Goal: Obtain resource: Obtain resource

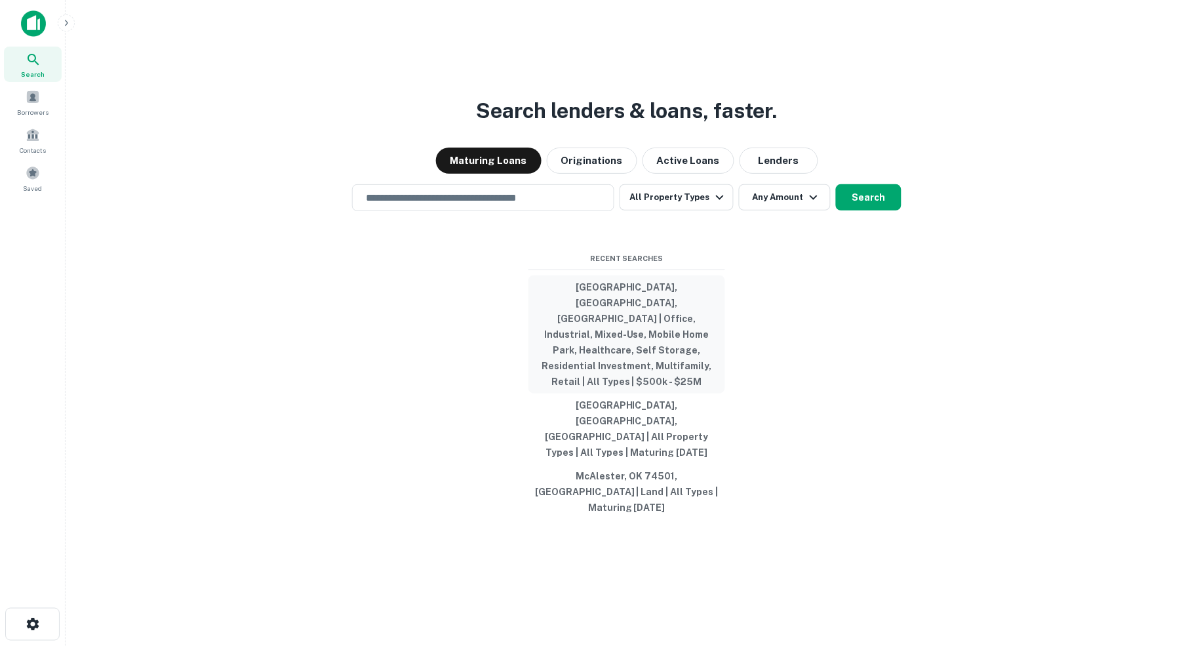
click at [631, 332] on button "[GEOGRAPHIC_DATA], [GEOGRAPHIC_DATA], [GEOGRAPHIC_DATA] | Office, Industrial, M…" at bounding box center [626, 334] width 197 height 118
type input "**********"
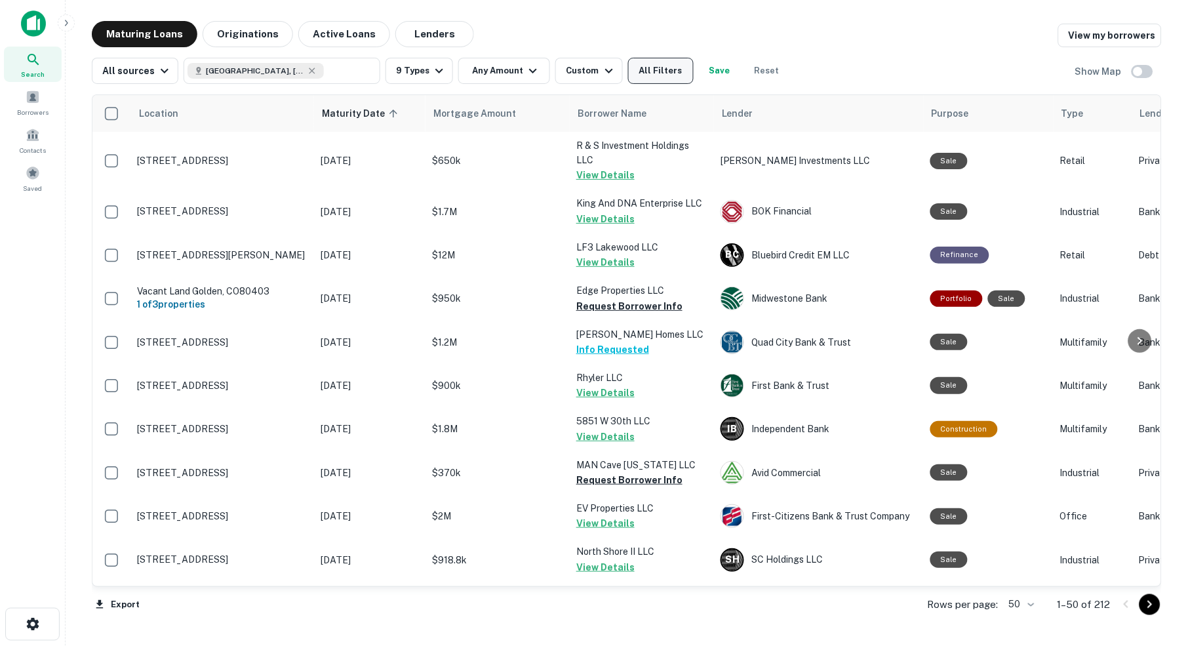
click at [672, 77] on button "All Filters" at bounding box center [661, 71] width 66 height 26
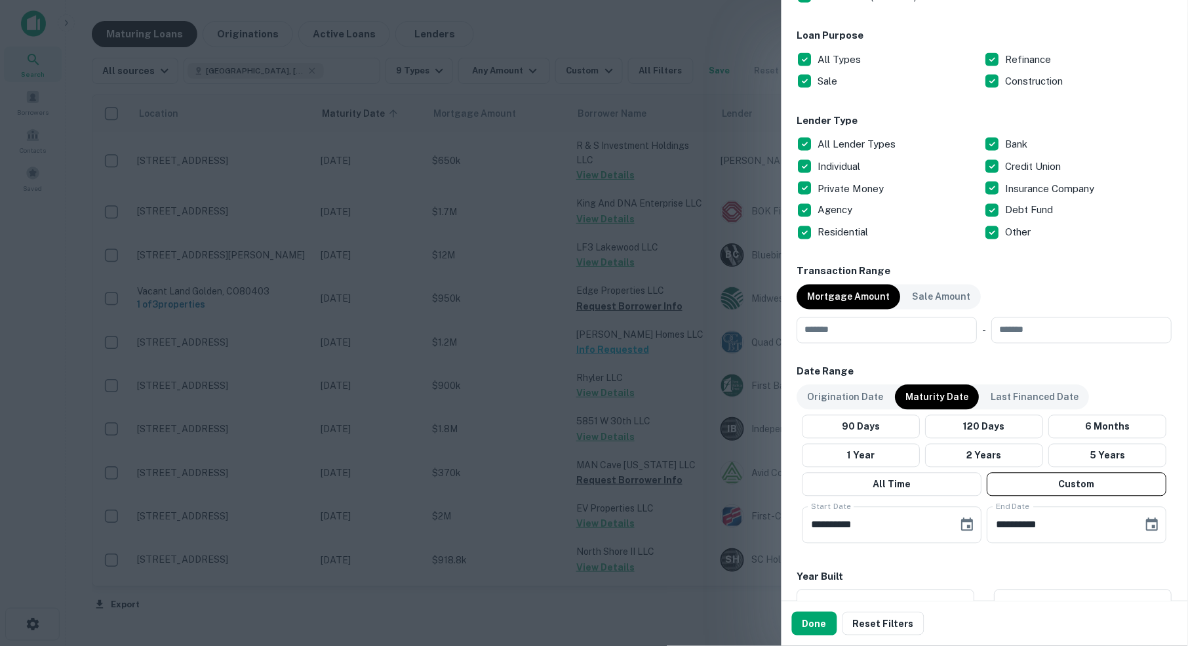
scroll to position [446, 0]
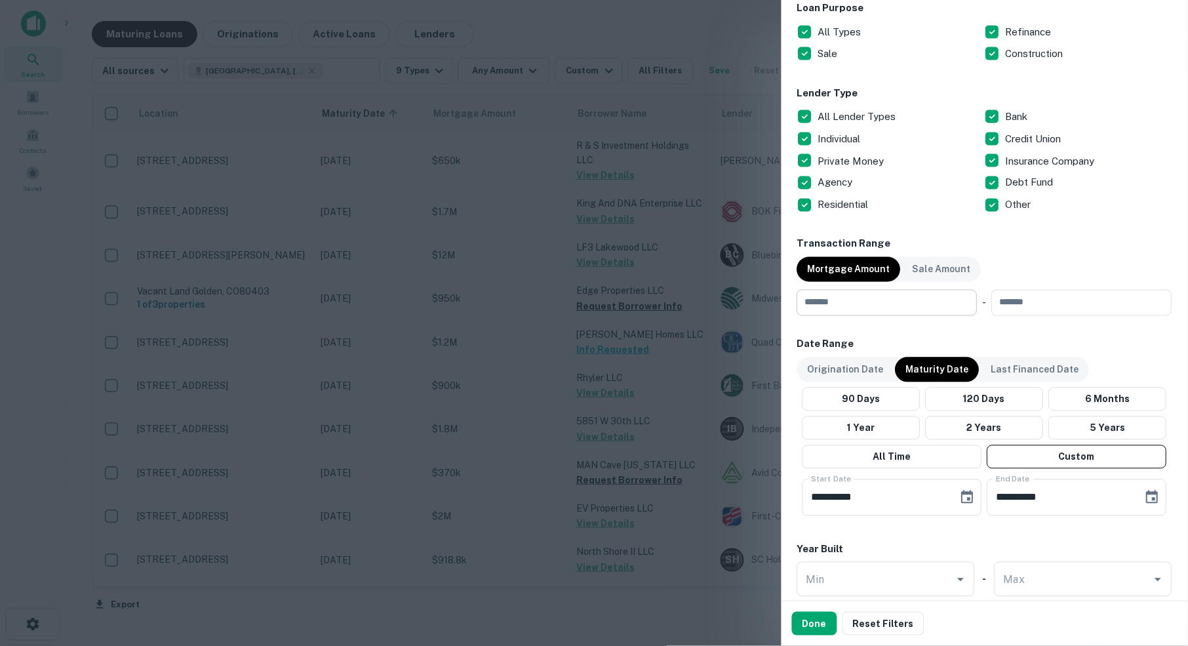
click at [890, 298] on input "number" at bounding box center [882, 303] width 171 height 26
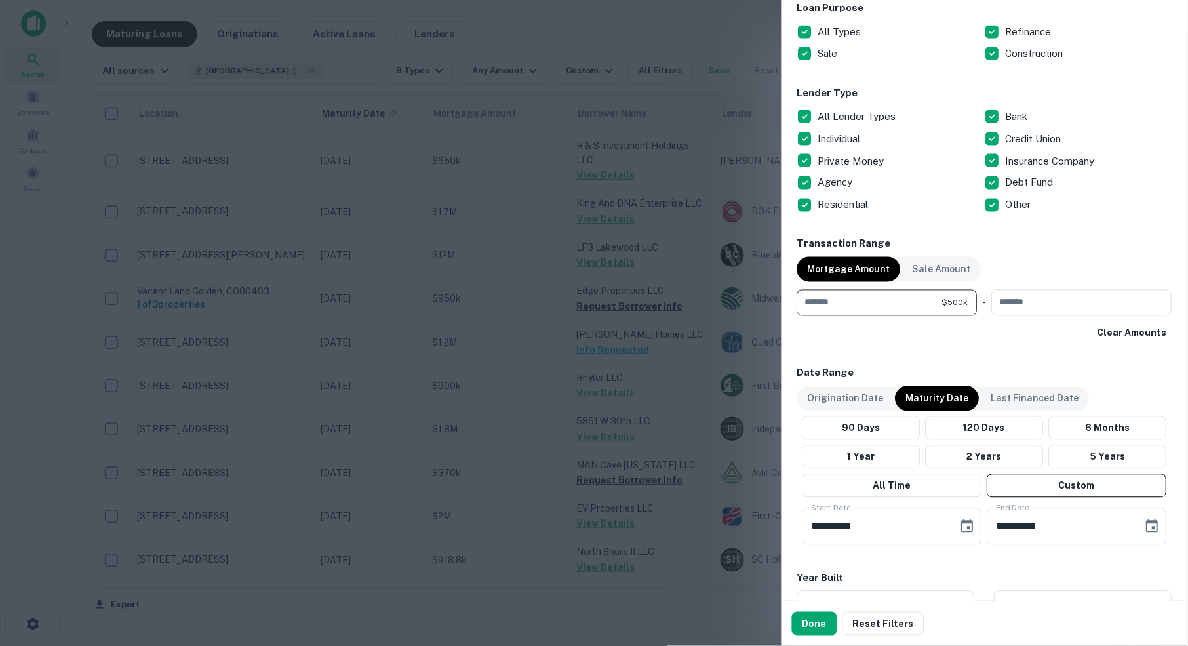
type input "******"
type input "********"
click at [966, 522] on icon "Choose date, selected date is Oct 1, 2025" at bounding box center [968, 527] width 16 height 16
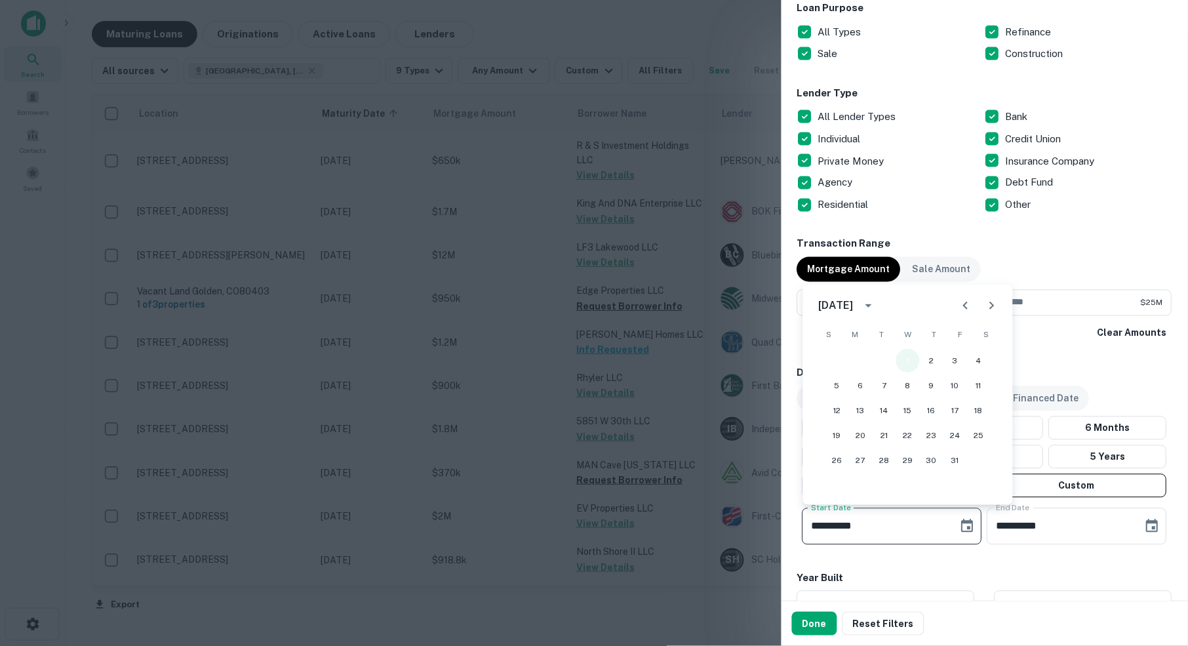
click at [913, 363] on button "1" at bounding box center [908, 361] width 24 height 24
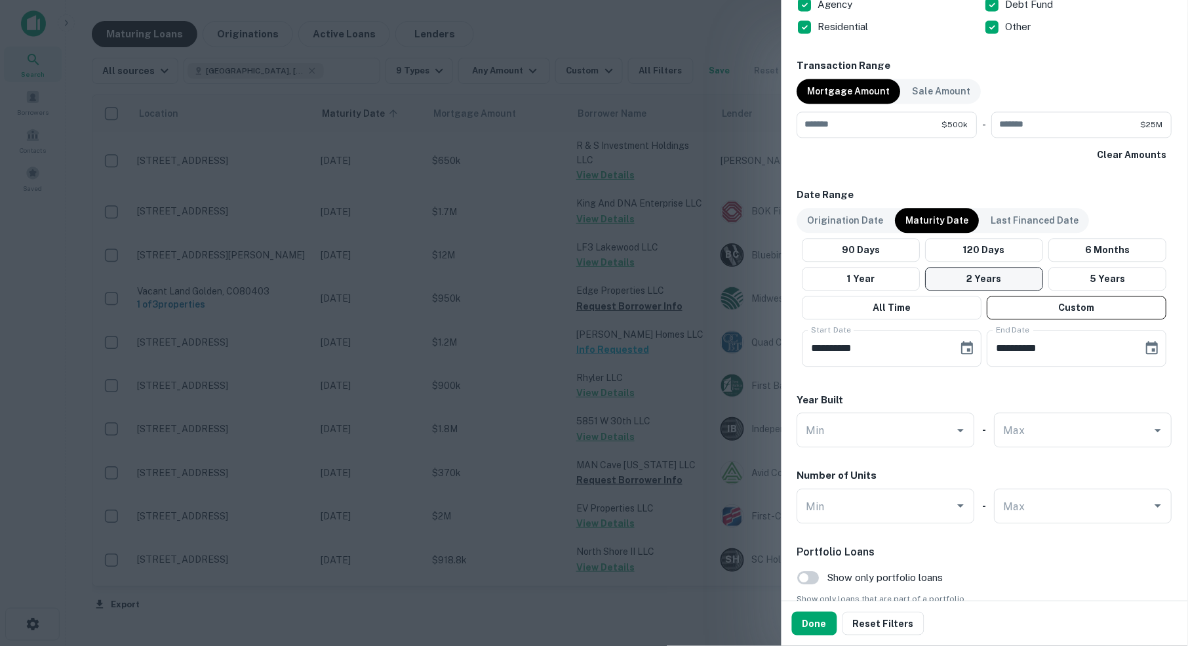
scroll to position [634, 0]
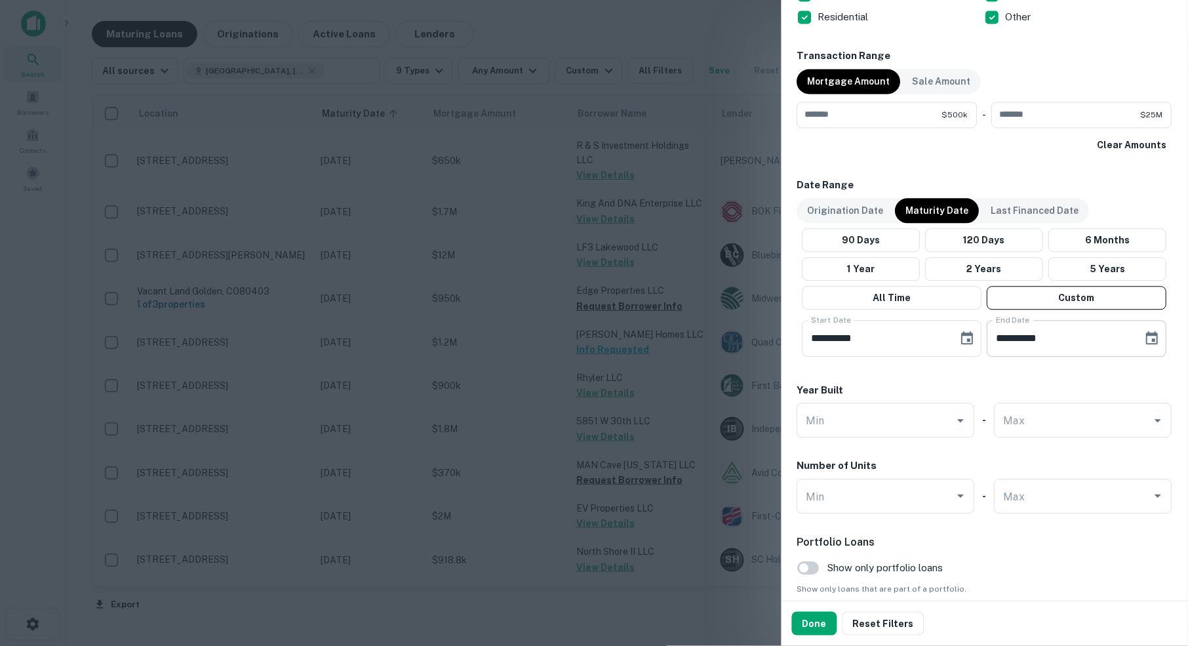
click at [1153, 331] on icon "Choose date, selected date is Apr 30, 2026" at bounding box center [1153, 337] width 12 height 13
click at [1085, 524] on button "30" at bounding box center [1086, 529] width 24 height 24
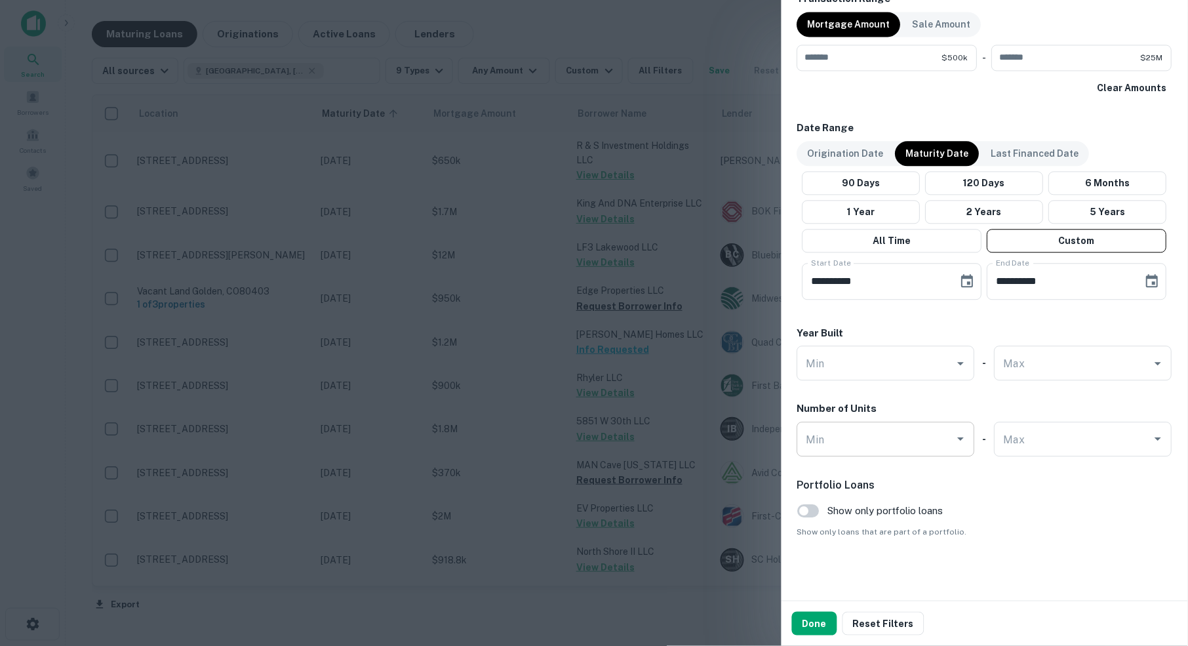
scroll to position [689, 0]
click at [811, 627] on button "Done" at bounding box center [814, 624] width 45 height 24
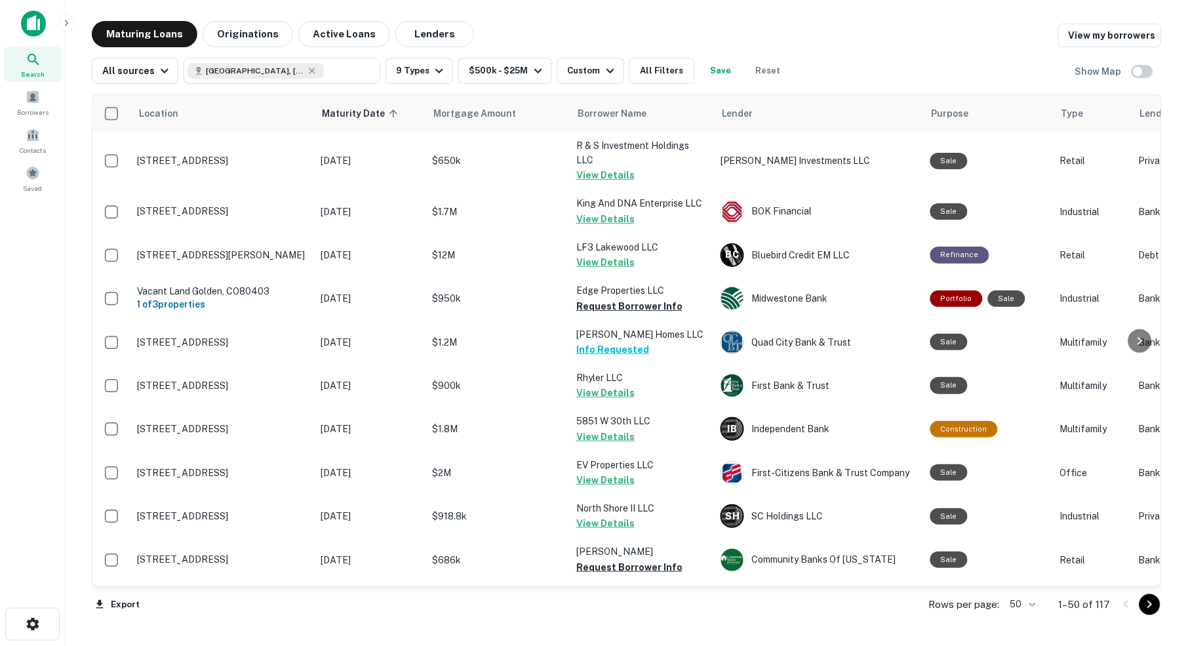
click at [1028, 604] on body "Search Borrowers Contacts Saved Maturing Loans Originations Active Loans Lender…" at bounding box center [594, 323] width 1188 height 646
click at [1019, 621] on li "100" at bounding box center [1019, 620] width 38 height 24
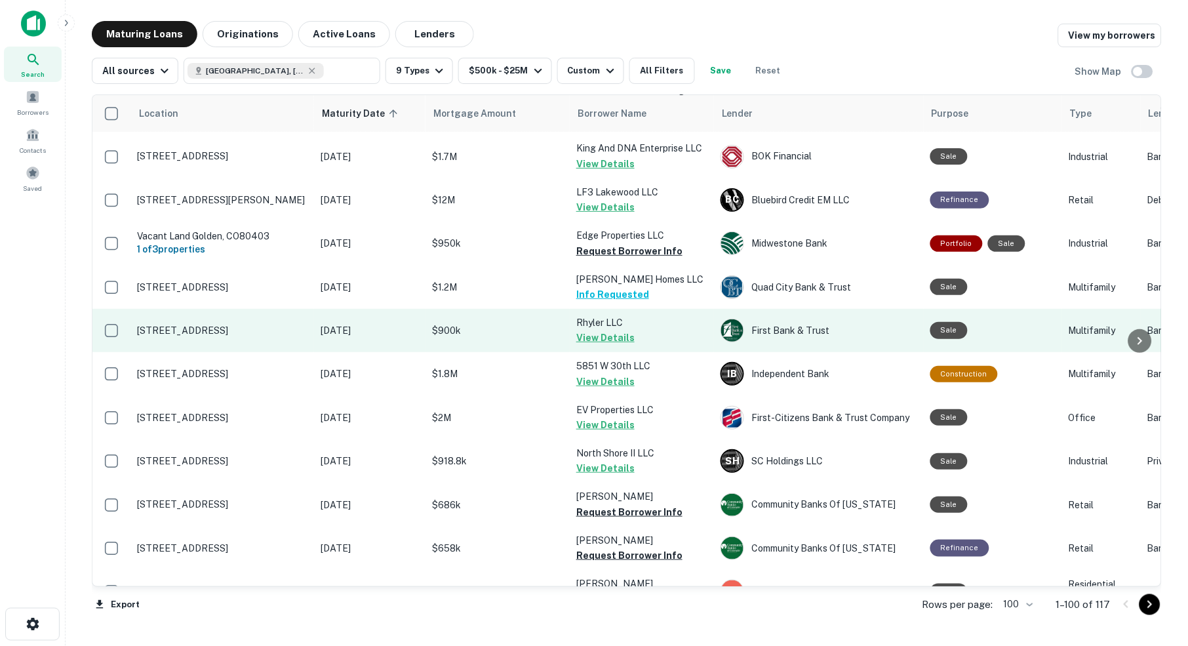
scroll to position [59, 0]
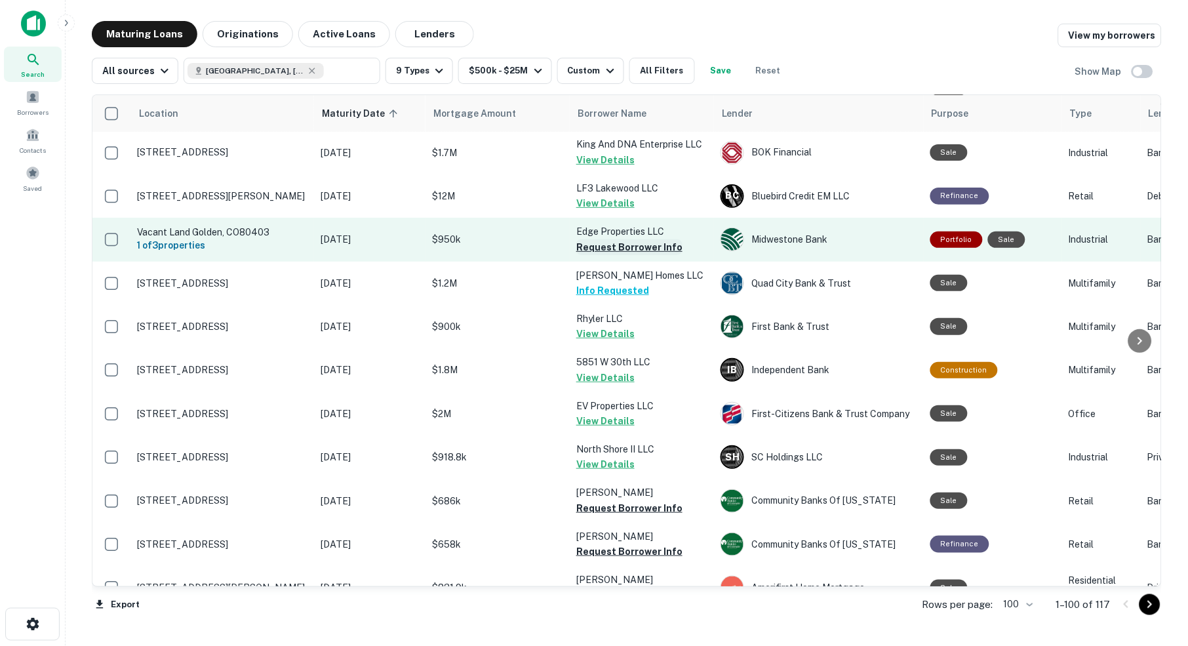
click at [623, 241] on button "Request Borrower Info" at bounding box center [629, 247] width 106 height 16
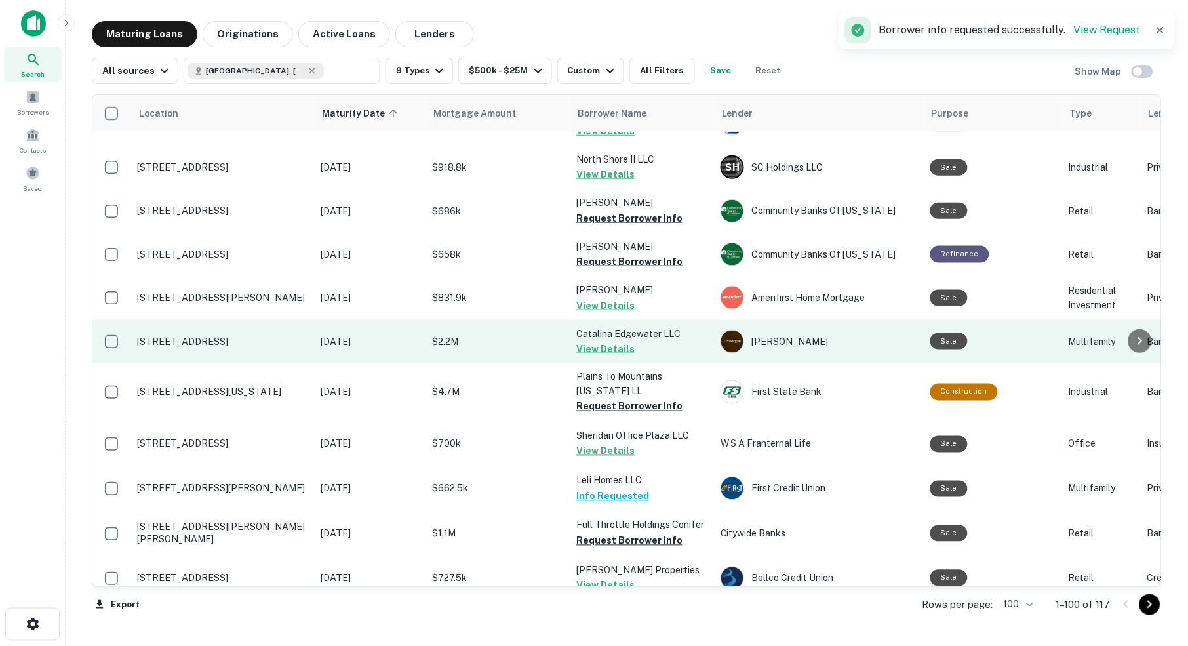
scroll to position [349, 0]
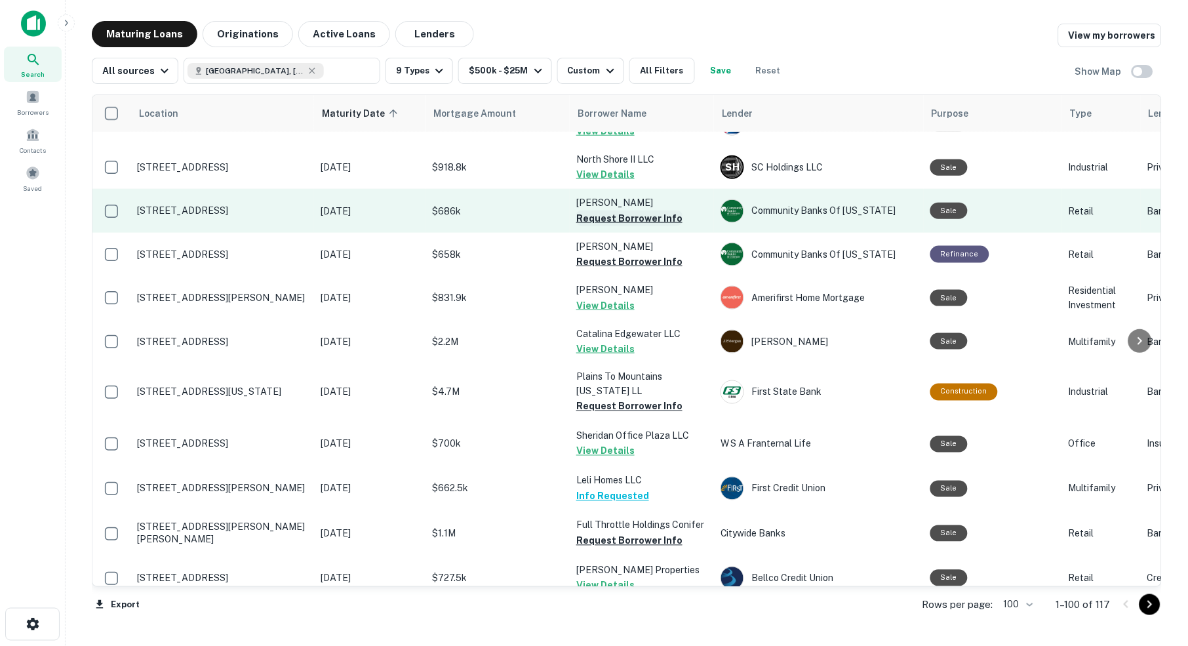
click at [623, 210] on button "Request Borrower Info" at bounding box center [629, 218] width 106 height 16
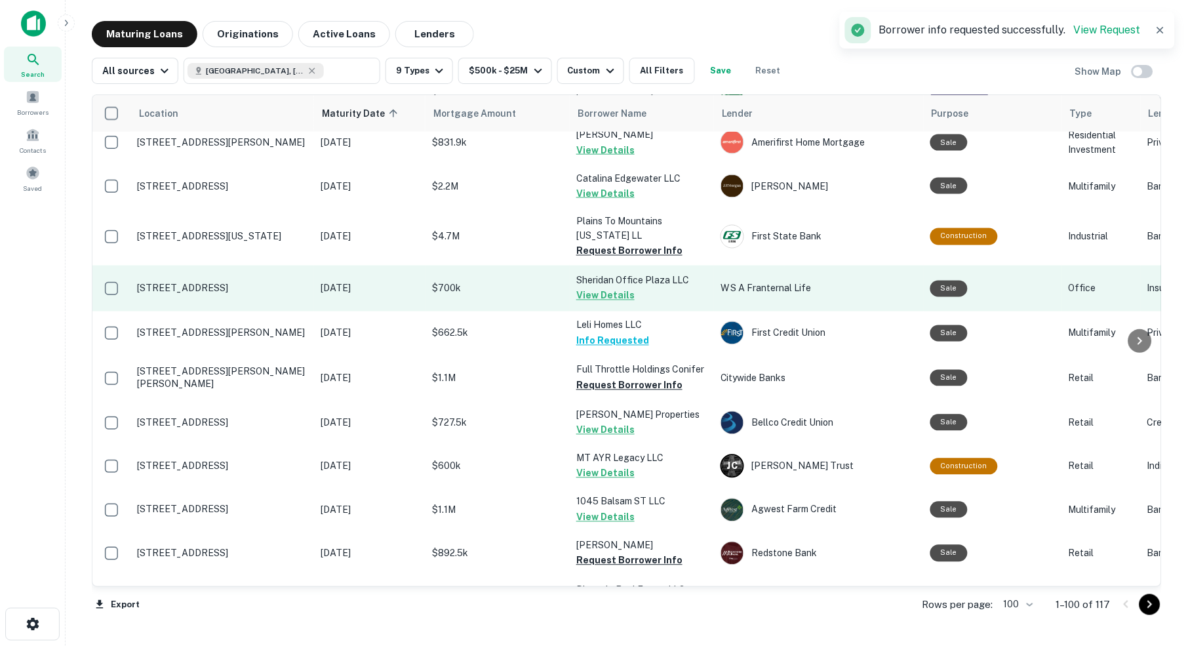
scroll to position [504, 0]
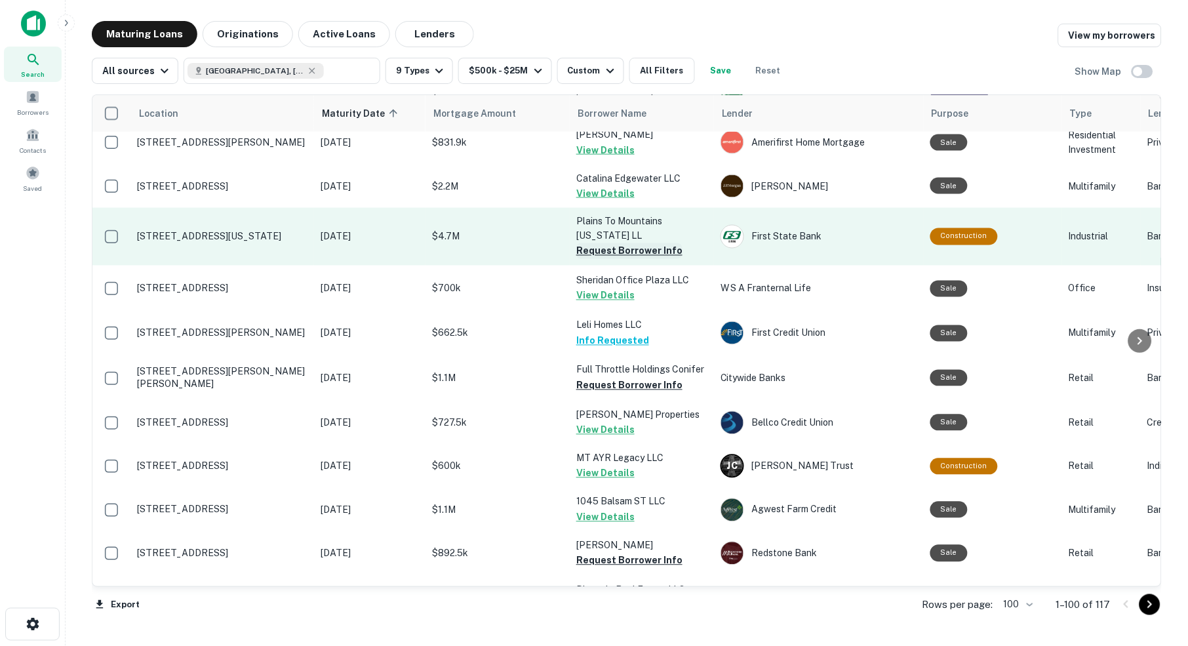
click at [647, 243] on button "Request Borrower Info" at bounding box center [629, 251] width 106 height 16
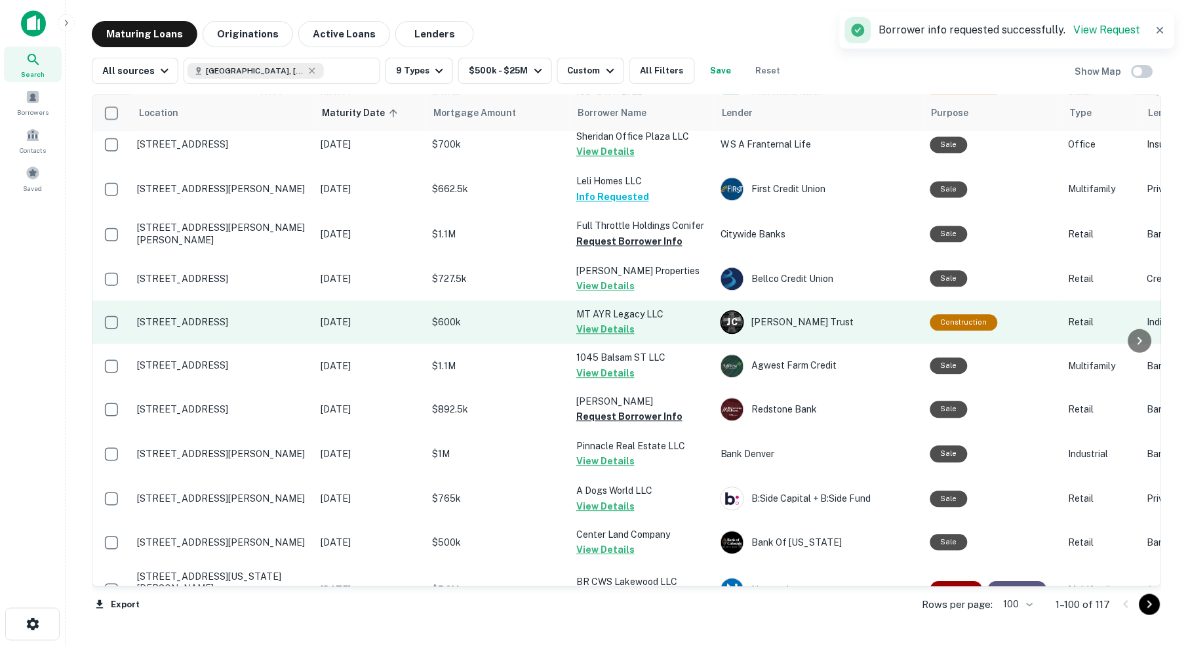
scroll to position [648, 0]
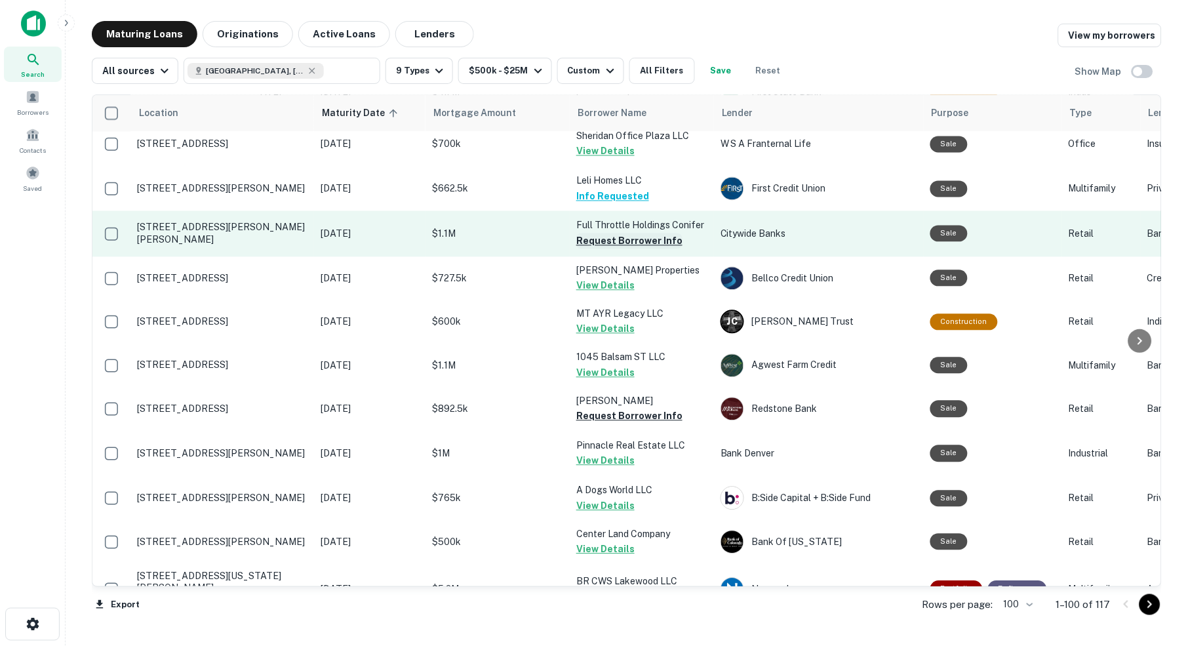
click at [640, 233] on button "Request Borrower Info" at bounding box center [629, 241] width 106 height 16
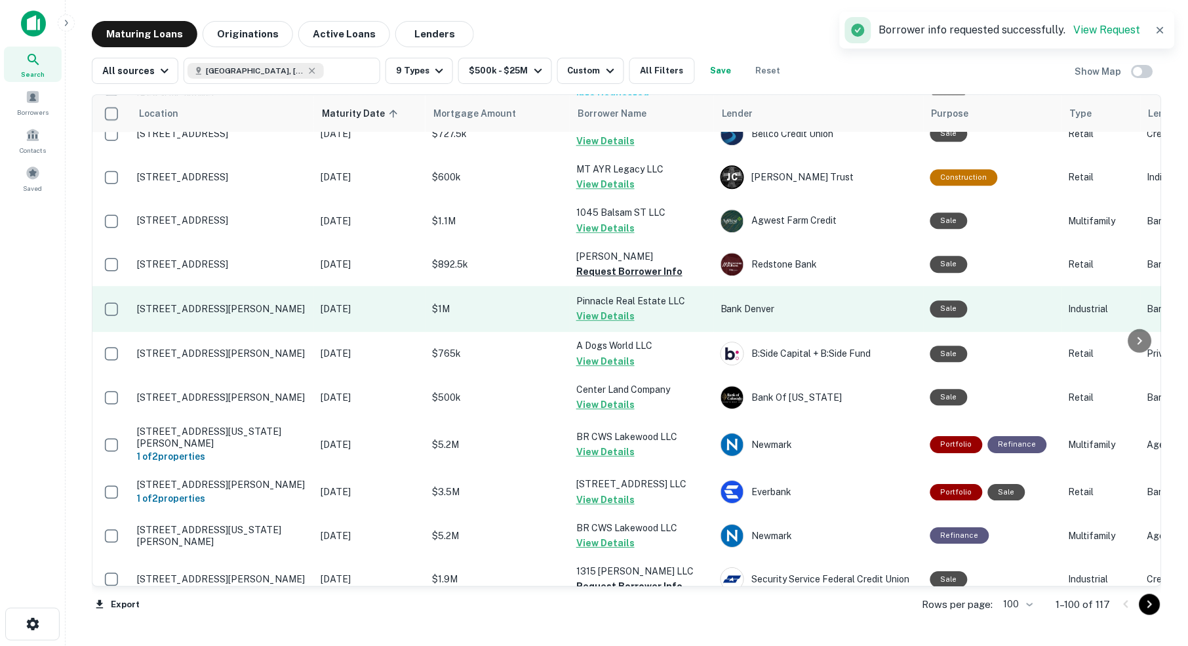
scroll to position [796, 0]
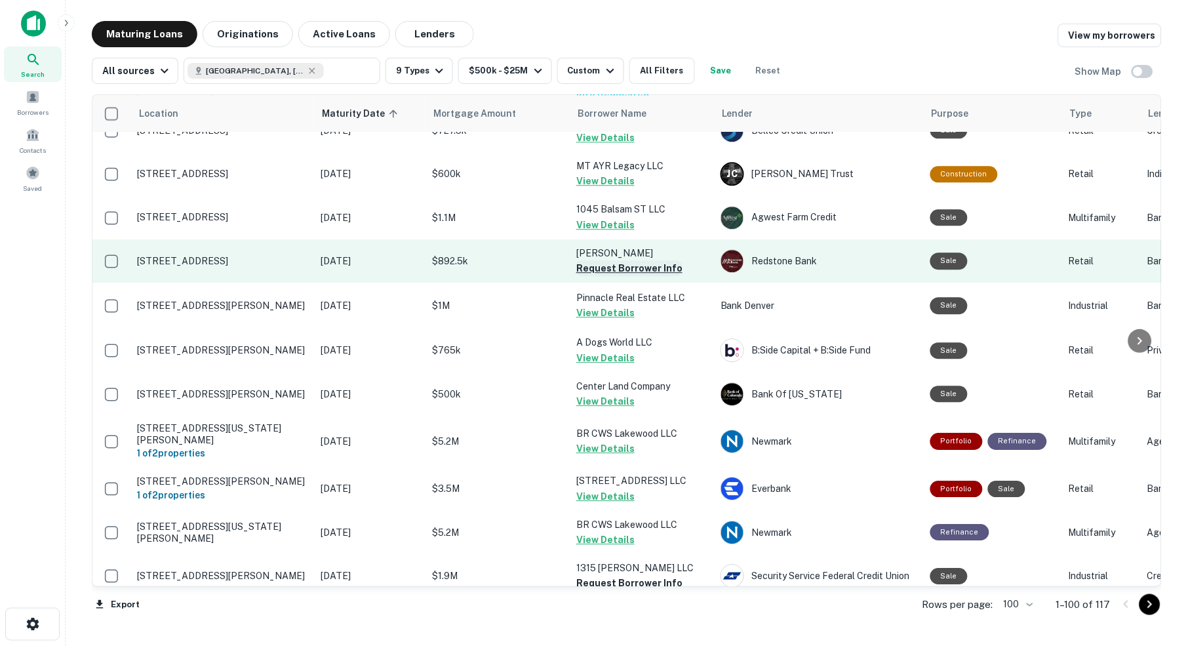
click at [618, 260] on button "Request Borrower Info" at bounding box center [629, 268] width 106 height 16
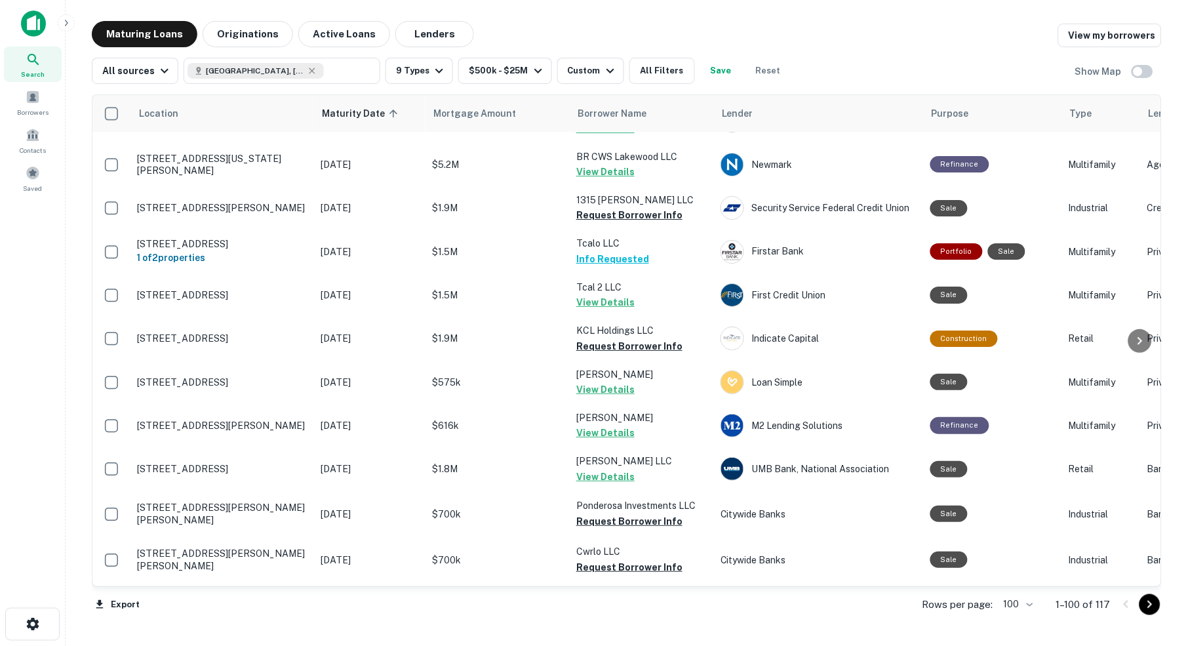
scroll to position [1166, 0]
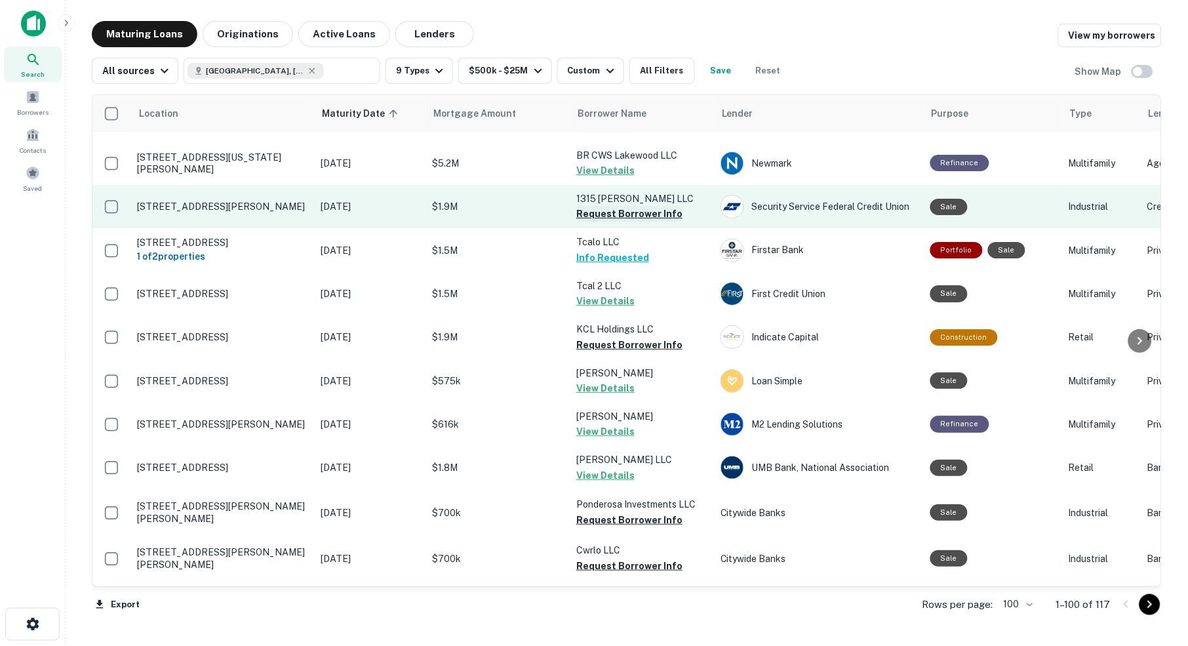
click at [617, 206] on button "Request Borrower Info" at bounding box center [629, 214] width 106 height 16
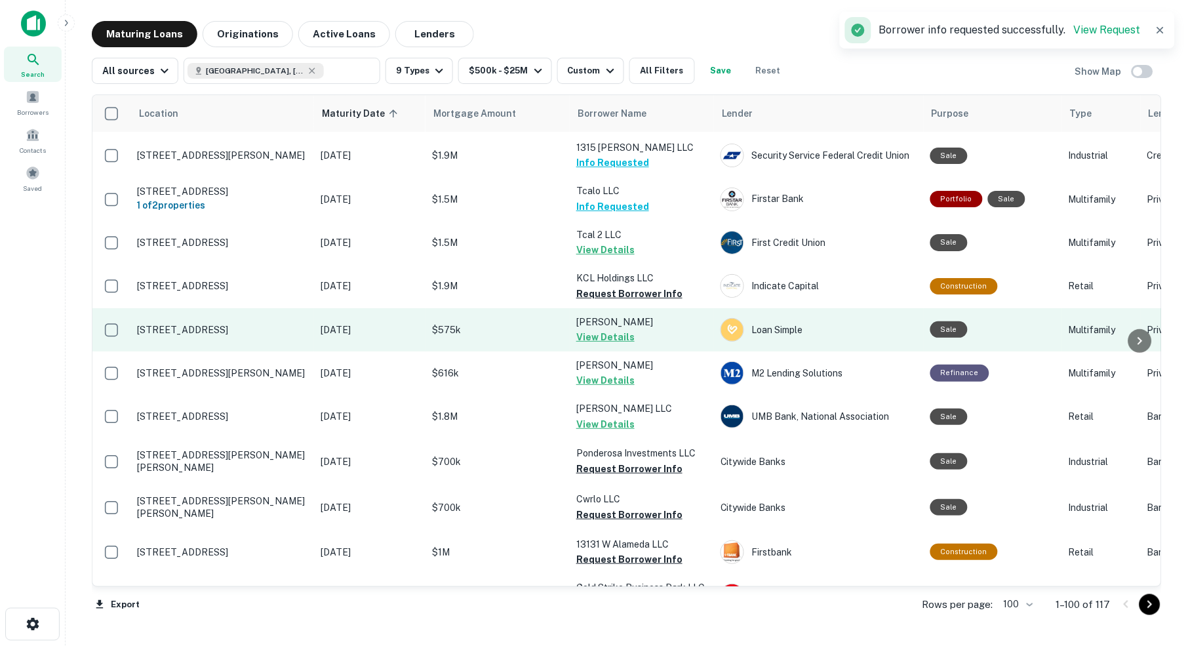
scroll to position [1221, 0]
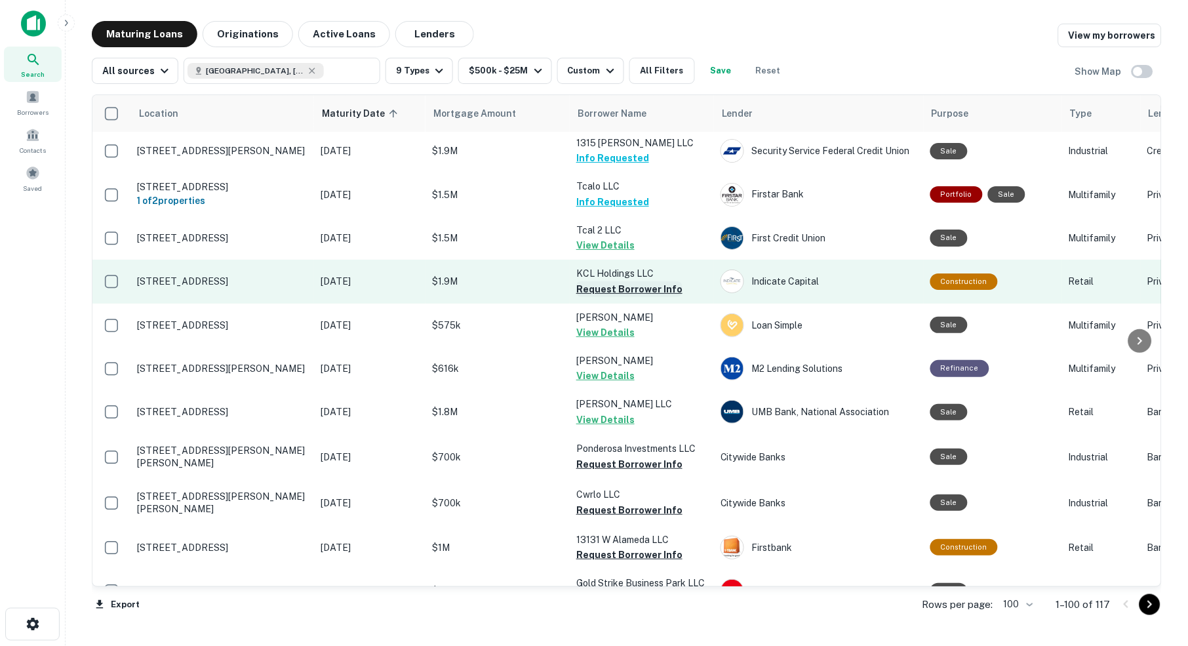
click at [639, 281] on button "Request Borrower Info" at bounding box center [629, 289] width 106 height 16
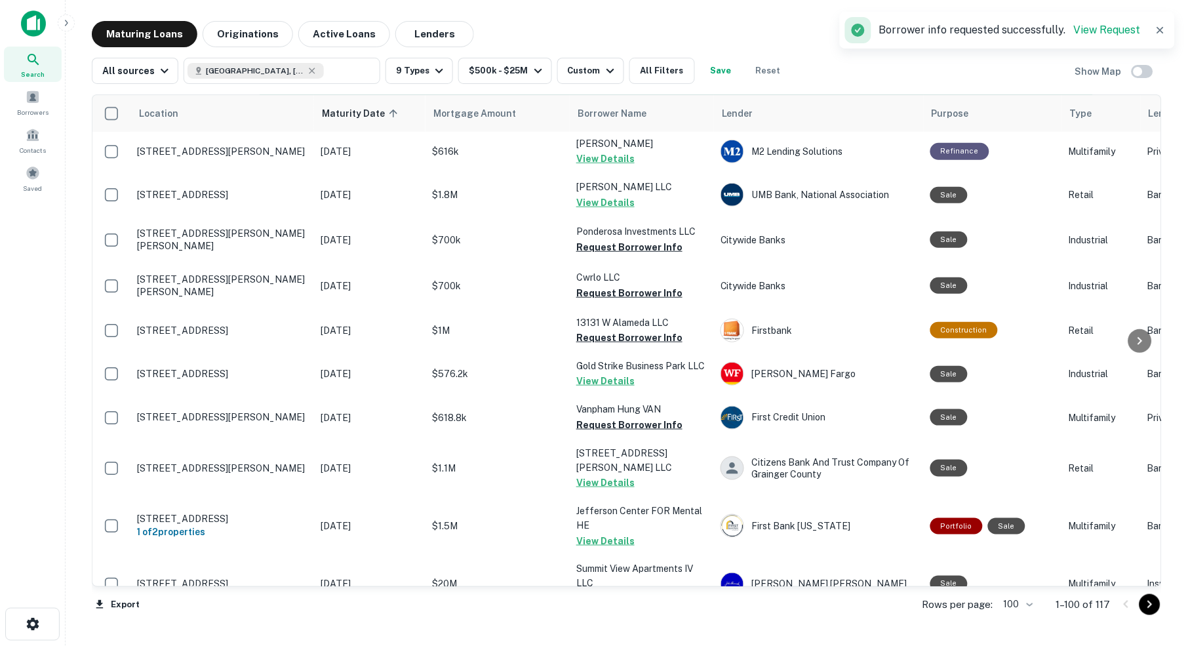
scroll to position [1440, 0]
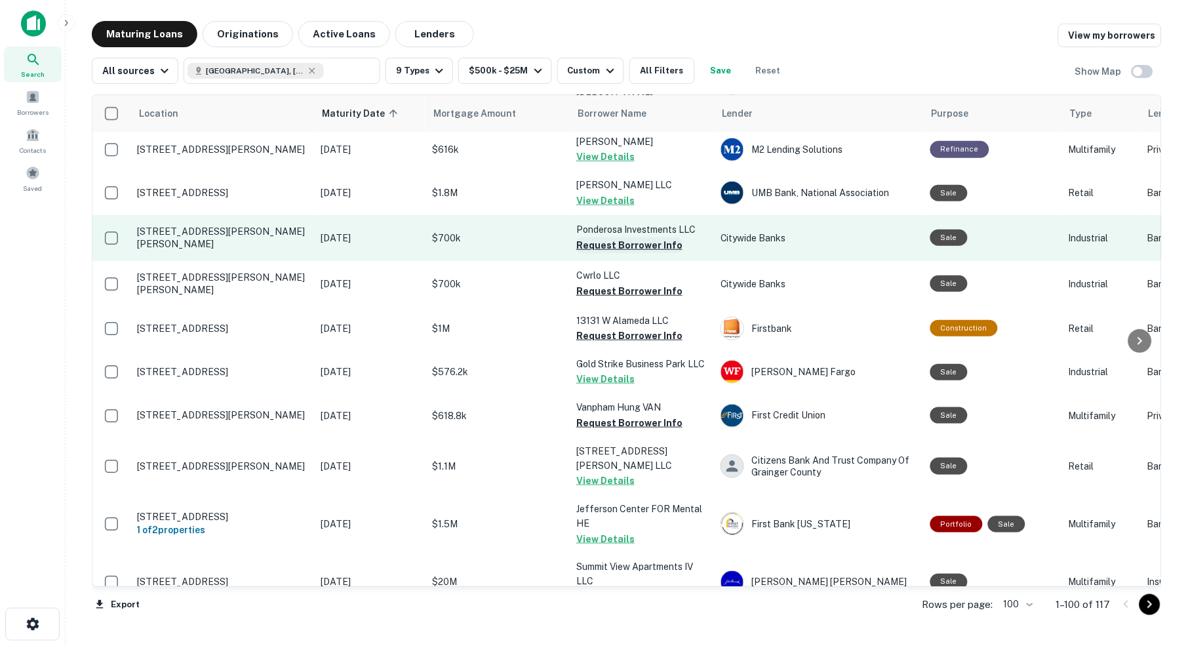
click at [643, 237] on button "Request Borrower Info" at bounding box center [629, 245] width 106 height 16
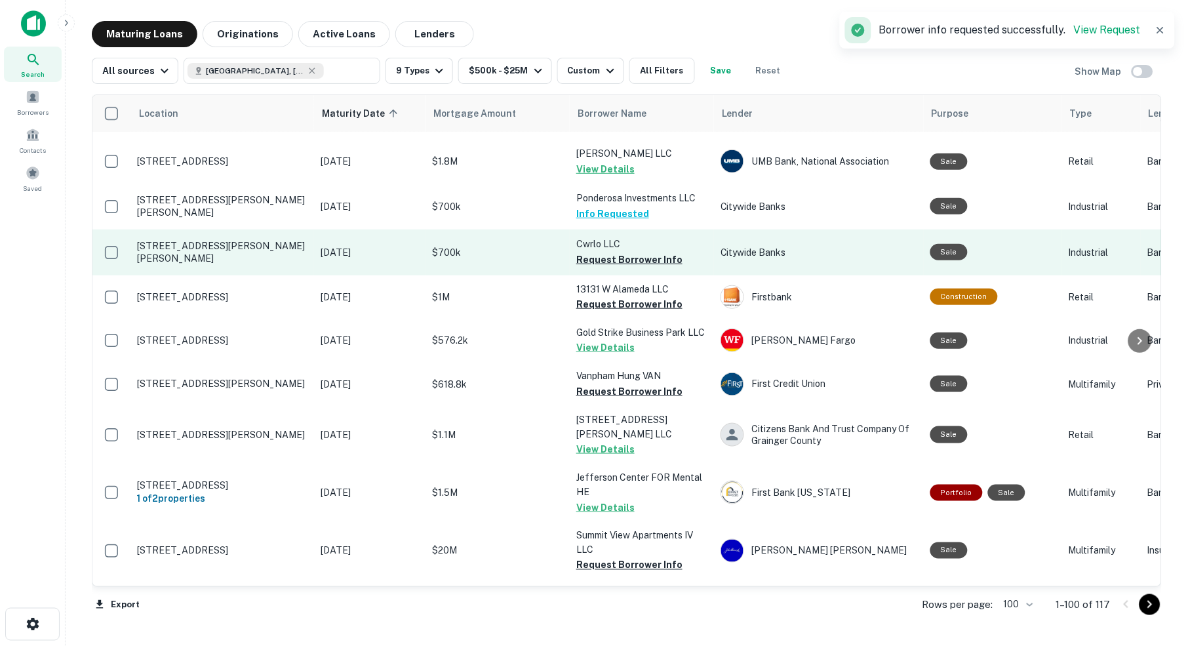
scroll to position [1474, 0]
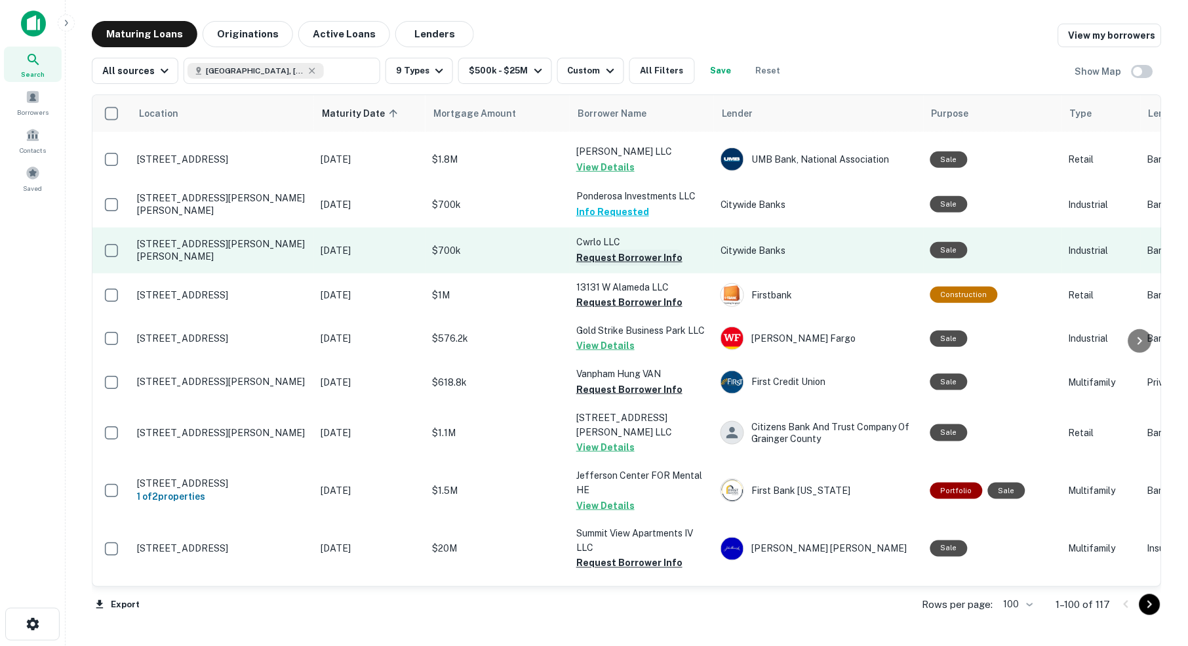
click at [624, 250] on button "Request Borrower Info" at bounding box center [629, 258] width 106 height 16
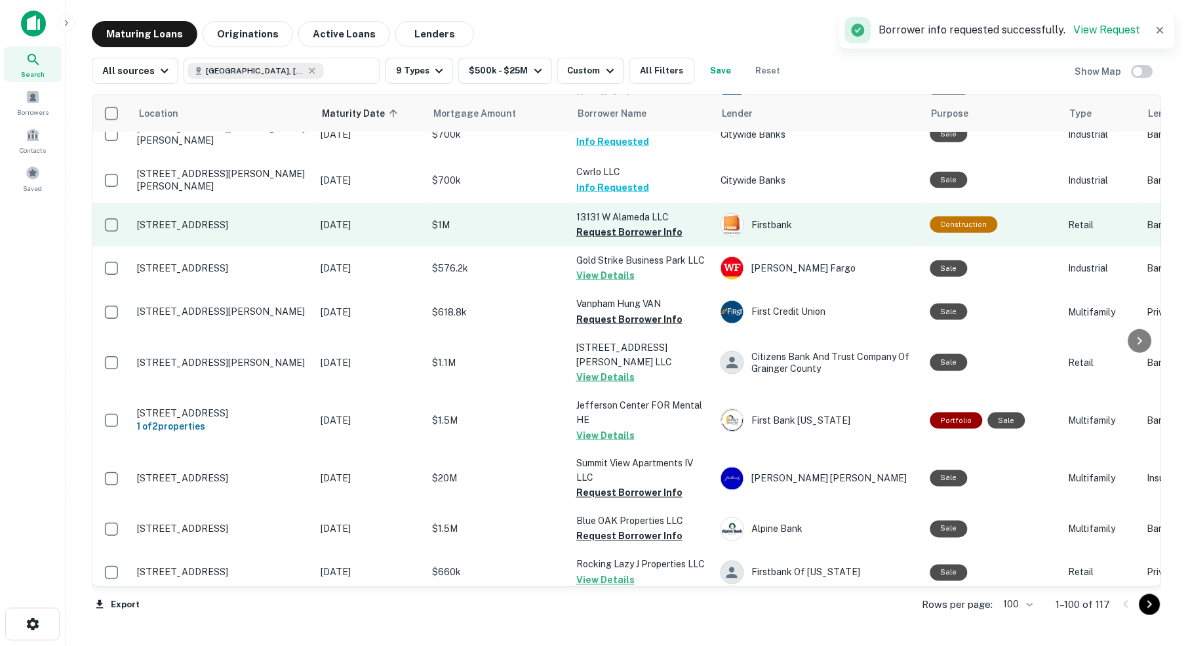
scroll to position [1547, 0]
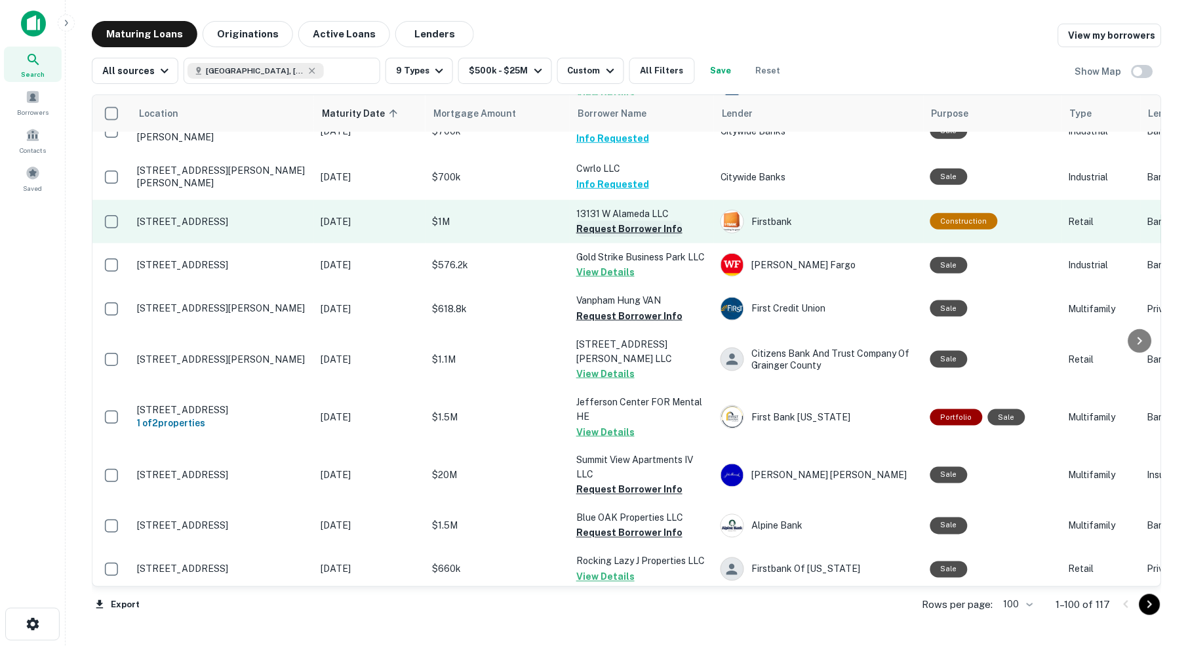
click at [627, 221] on button "Request Borrower Info" at bounding box center [629, 229] width 106 height 16
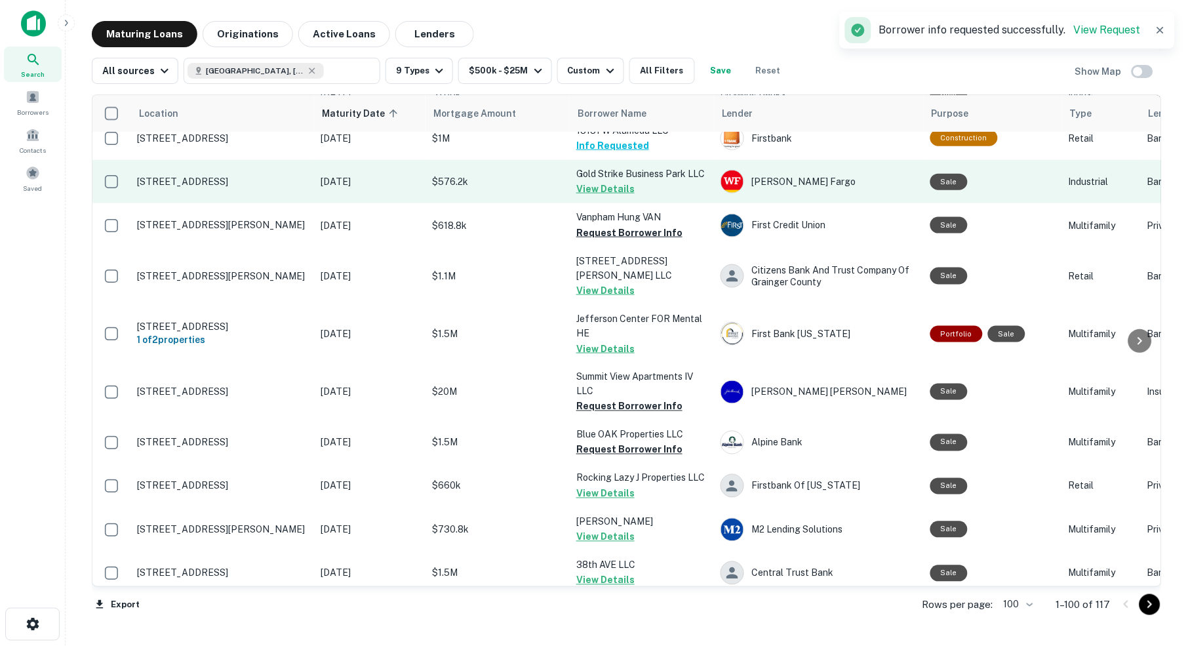
scroll to position [1636, 0]
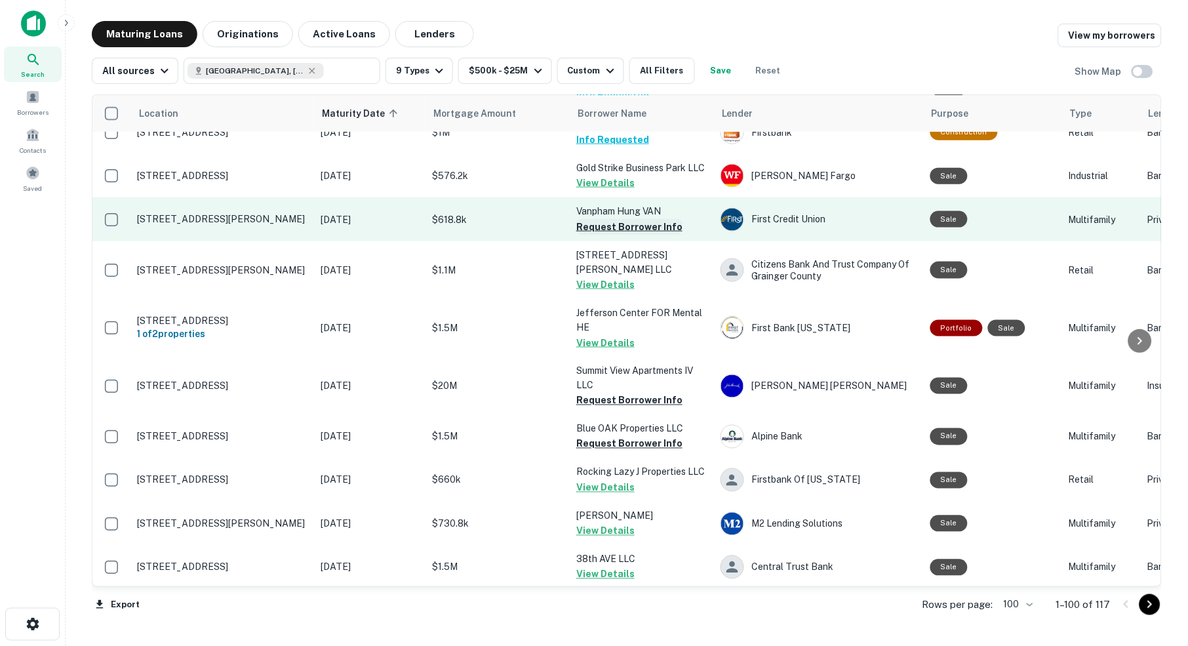
click at [643, 219] on button "Request Borrower Info" at bounding box center [629, 227] width 106 height 16
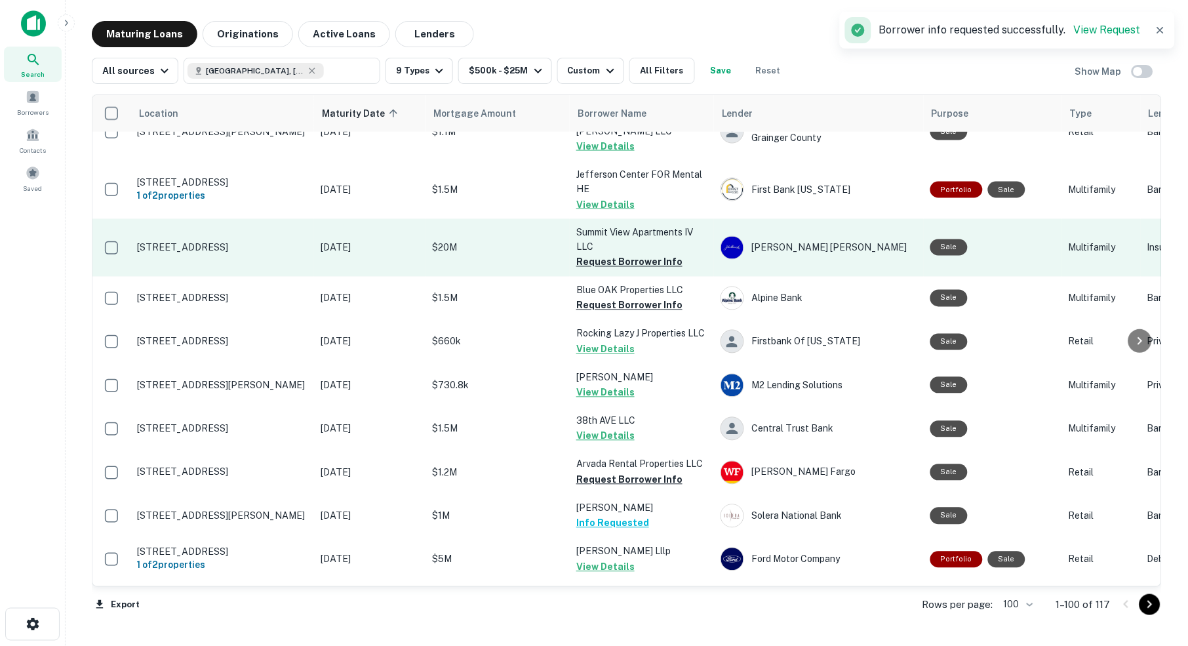
scroll to position [1777, 0]
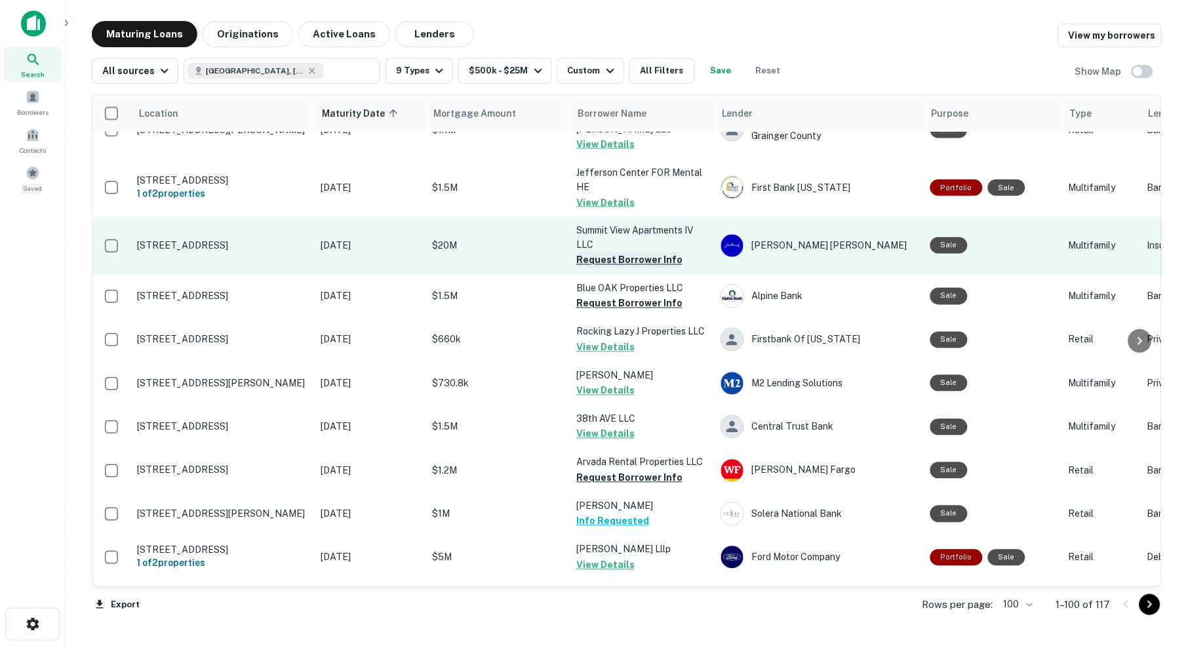
click at [615, 252] on button "Request Borrower Info" at bounding box center [629, 260] width 106 height 16
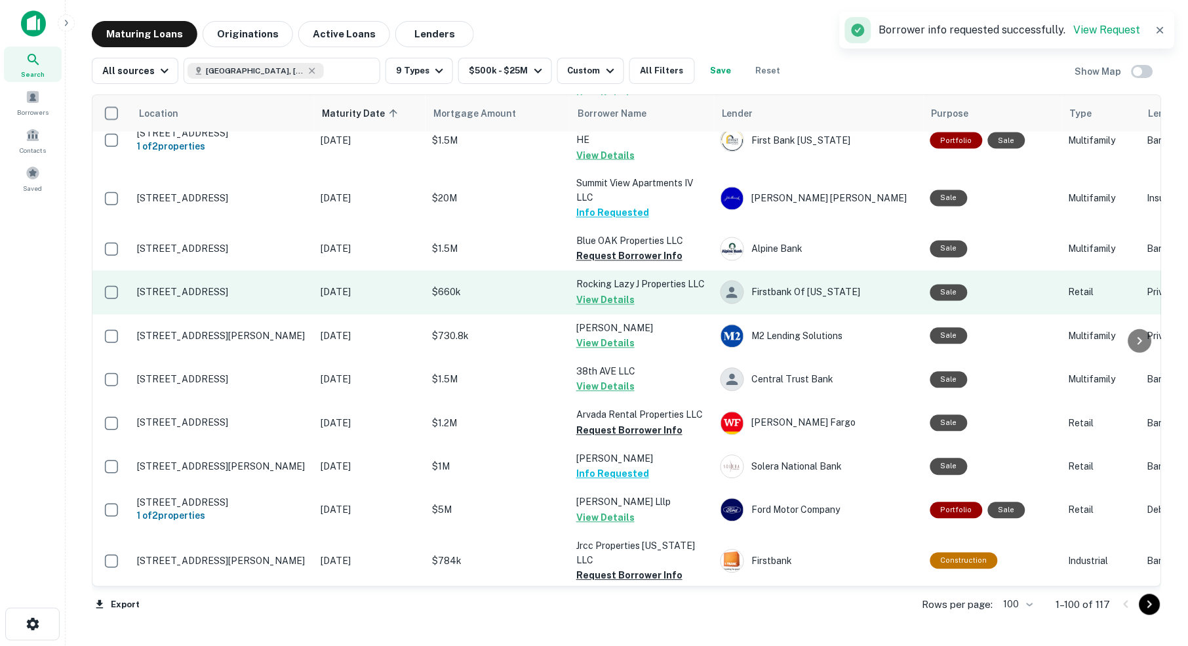
scroll to position [1827, 0]
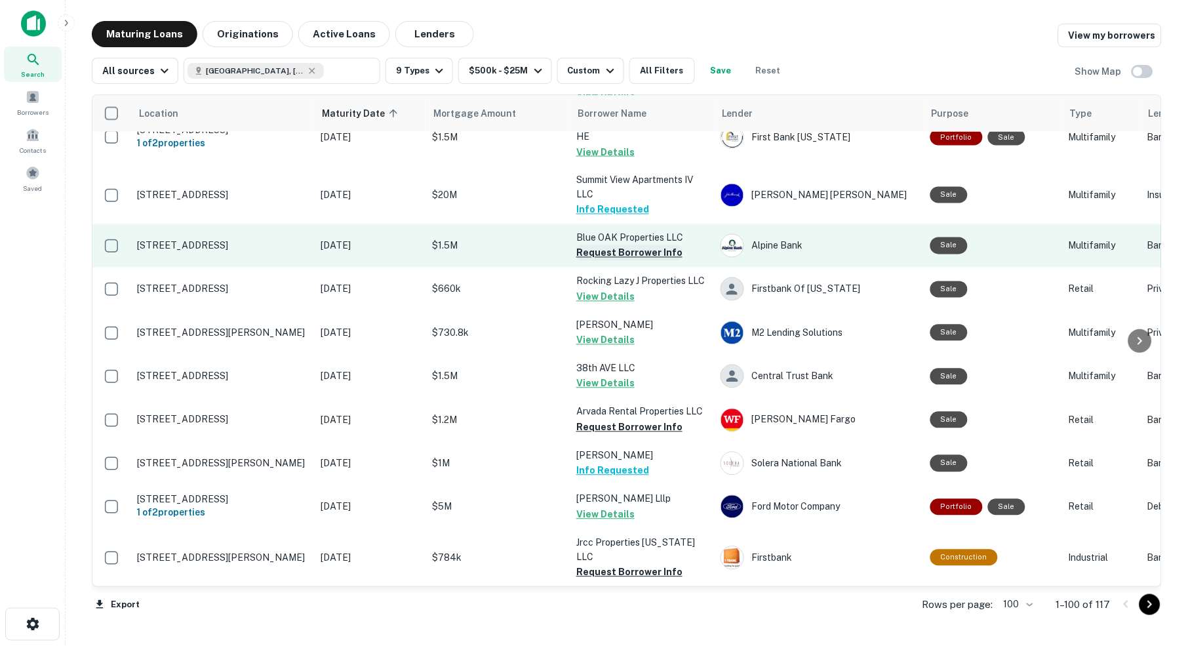
click at [600, 245] on button "Request Borrower Info" at bounding box center [629, 253] width 106 height 16
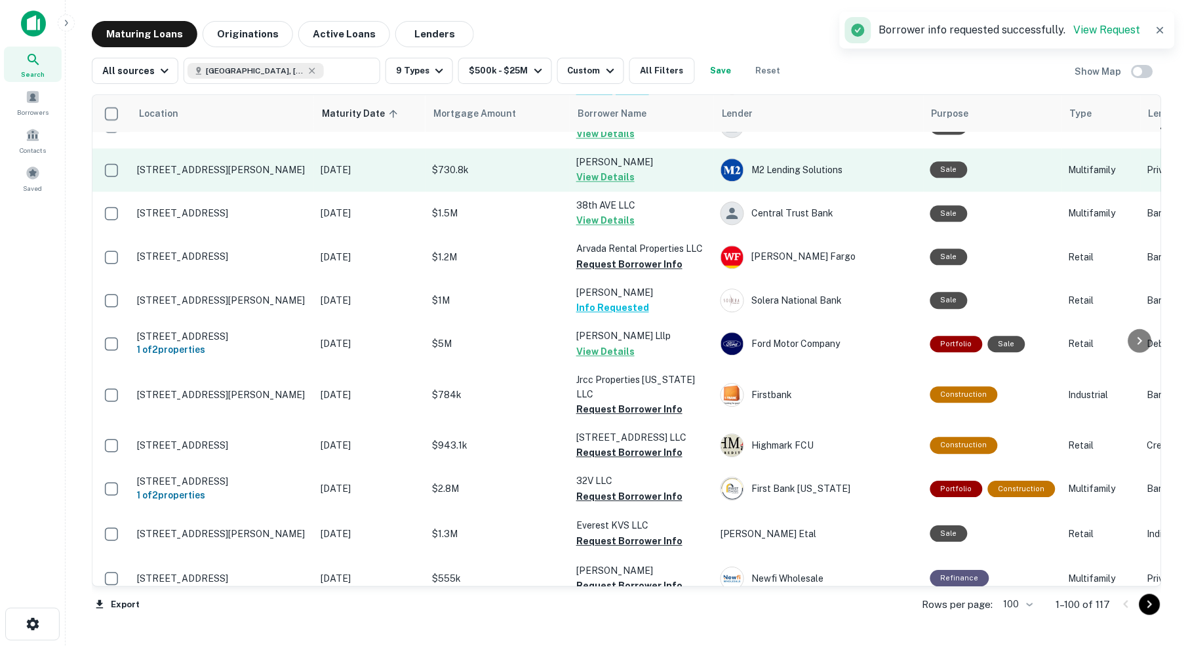
scroll to position [1991, 0]
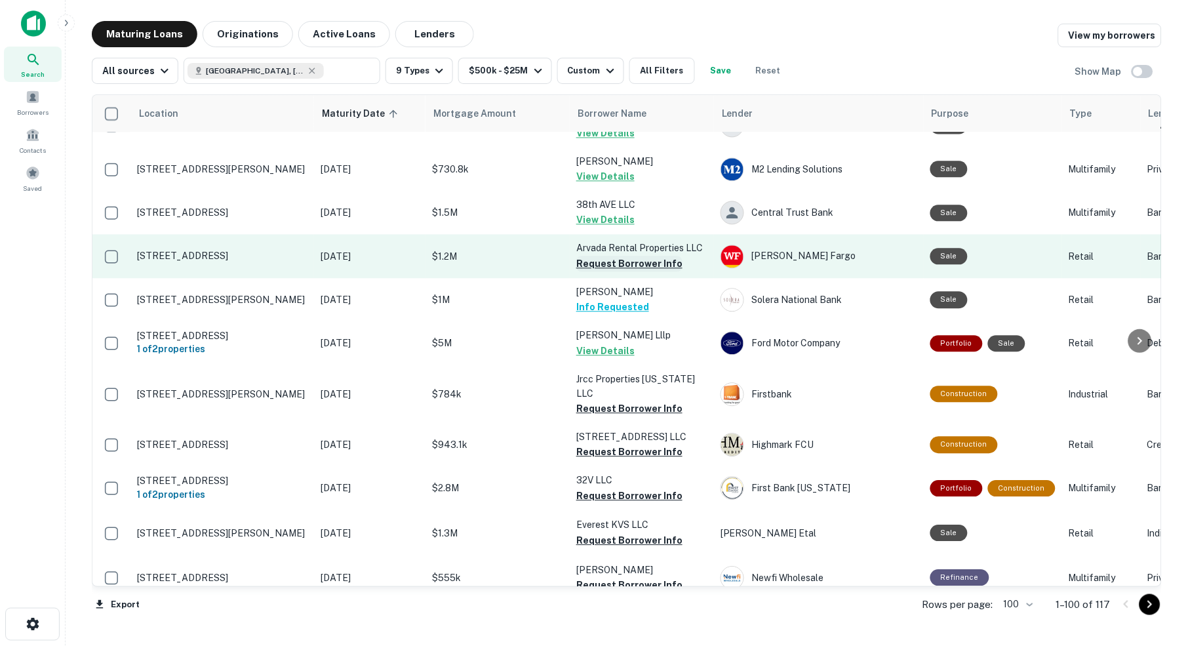
click at [610, 256] on button "Request Borrower Info" at bounding box center [629, 264] width 106 height 16
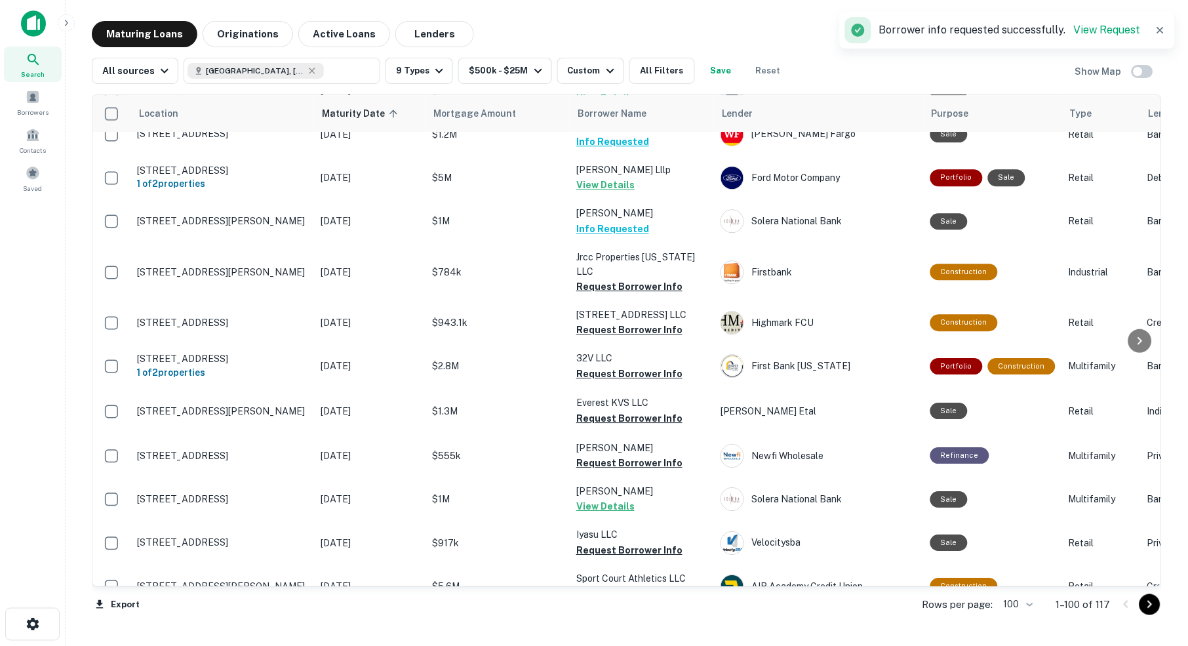
scroll to position [2118, 0]
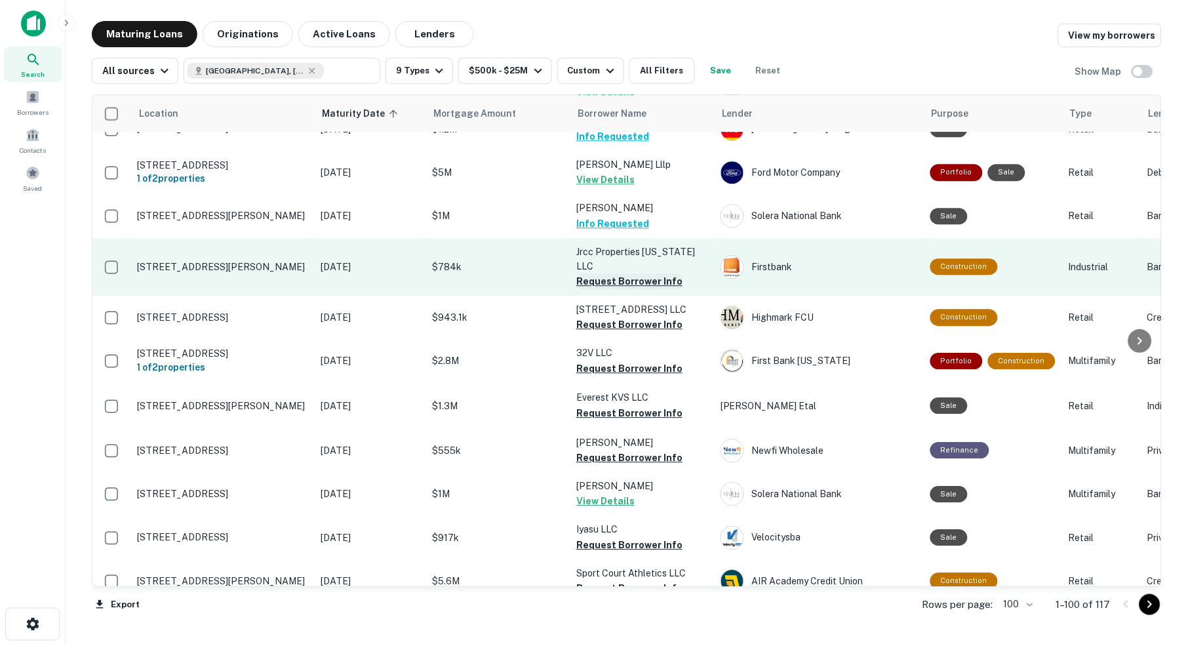
click at [622, 273] on button "Request Borrower Info" at bounding box center [629, 281] width 106 height 16
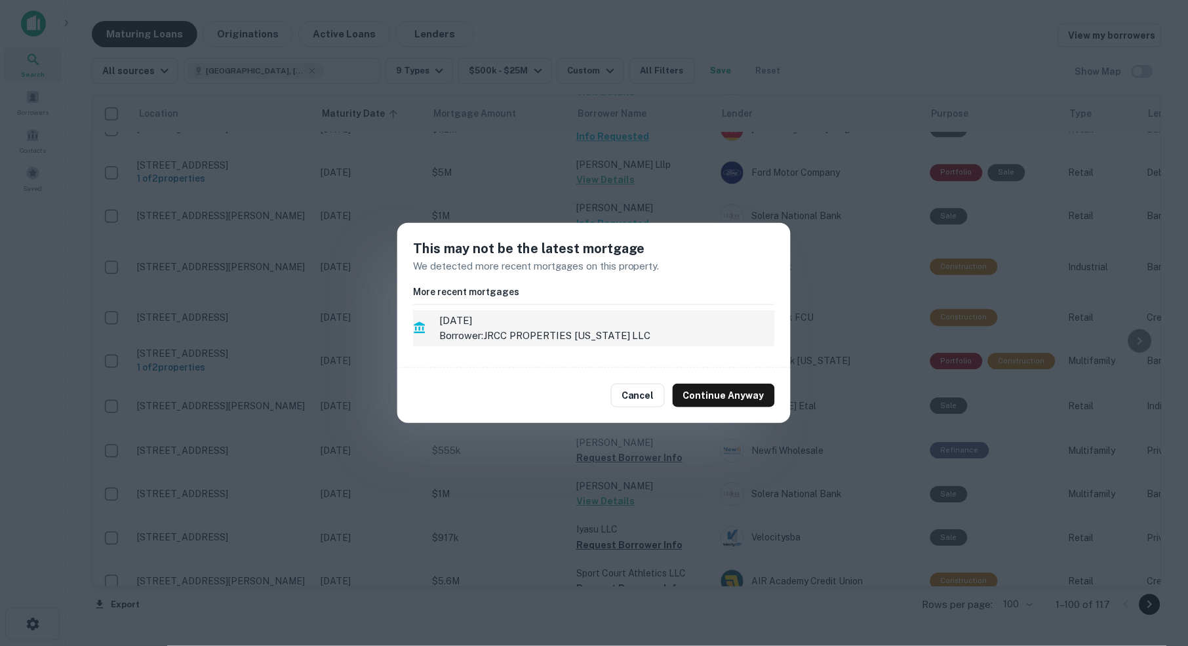
click at [522, 335] on p "Borrower: JRCC PROPERTIES [US_STATE] LLC" at bounding box center [607, 336] width 336 height 16
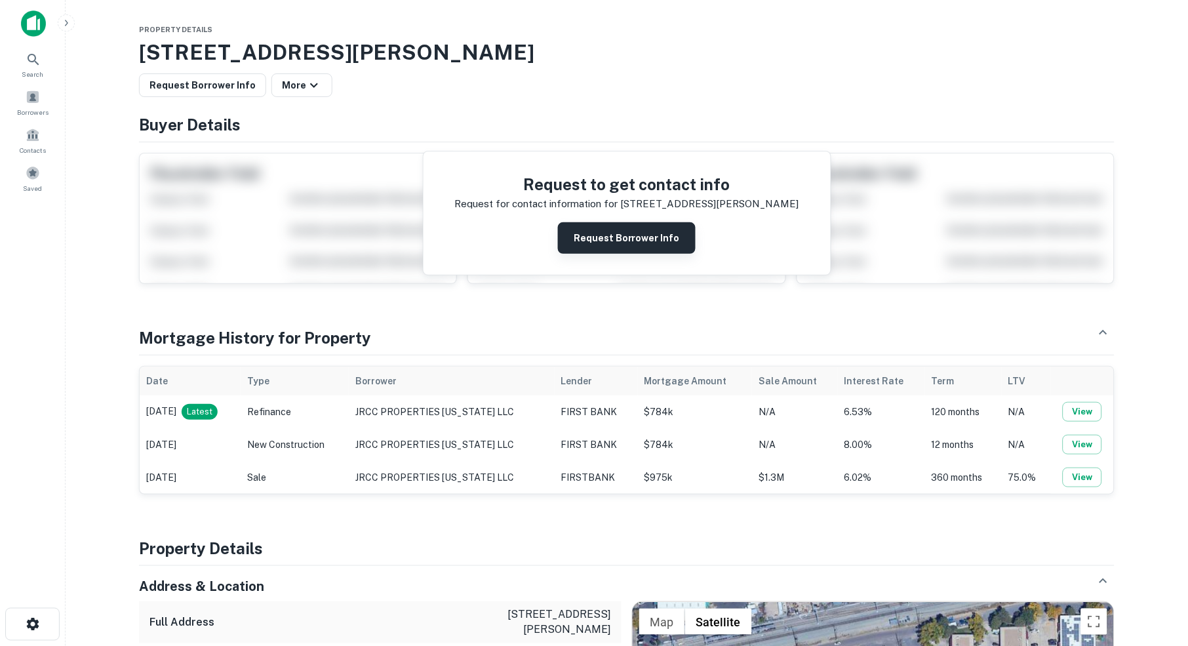
click at [644, 245] on button "Request Borrower Info" at bounding box center [627, 237] width 138 height 31
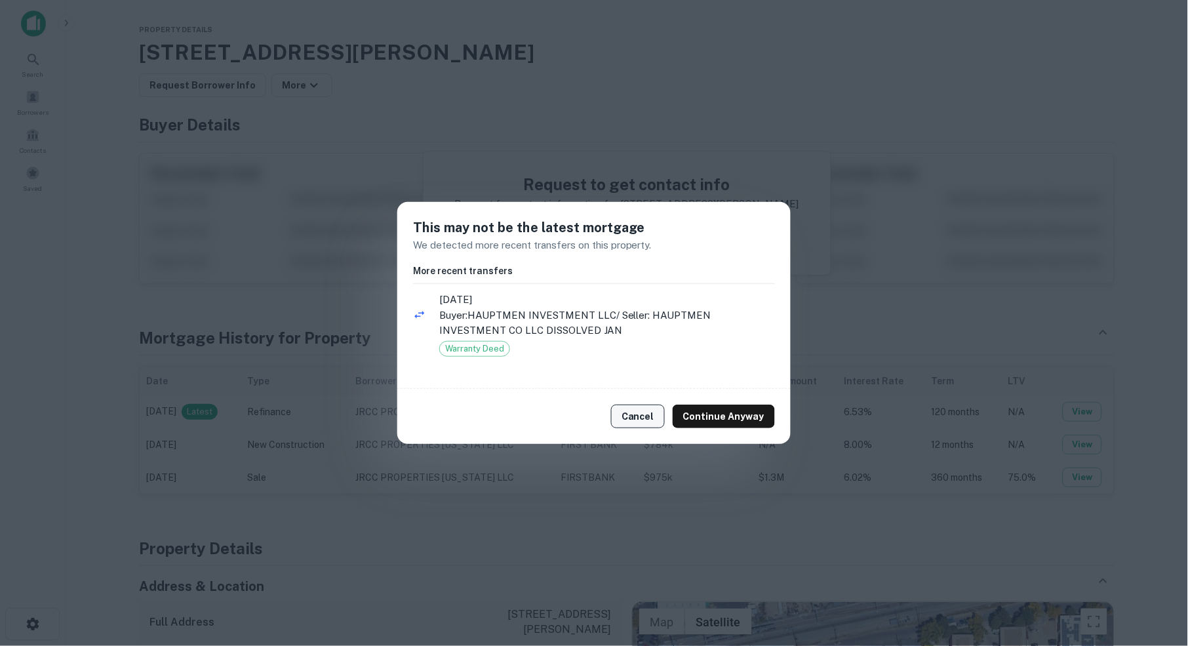
click at [648, 412] on button "Cancel" at bounding box center [638, 416] width 54 height 24
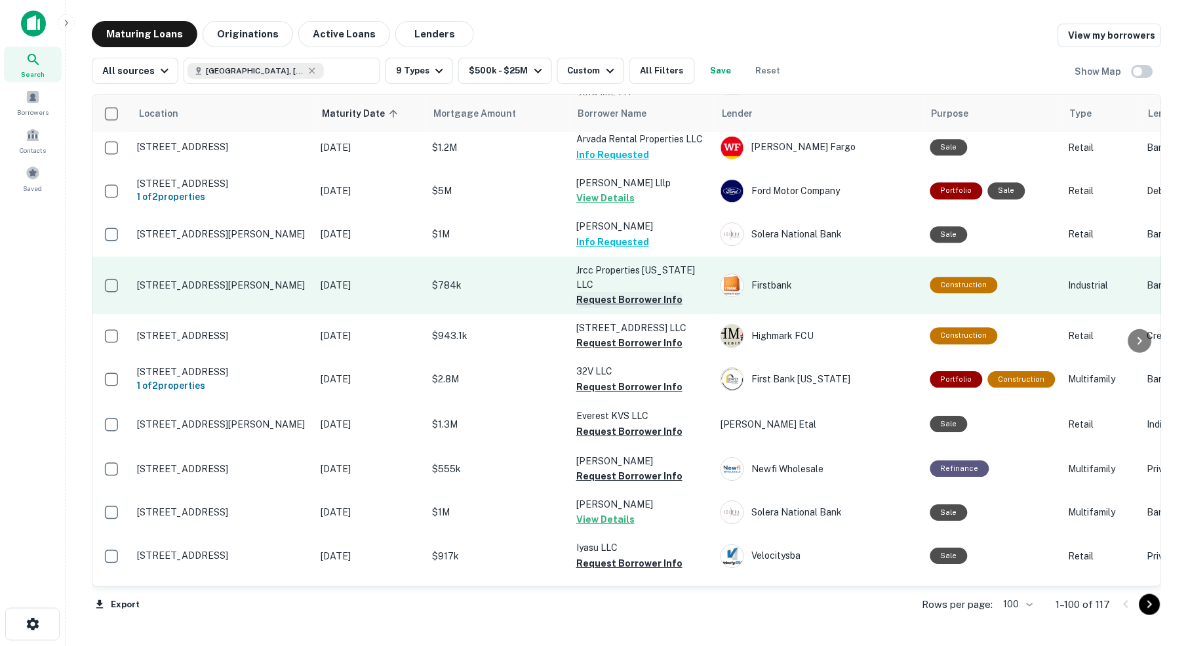
scroll to position [2102, 0]
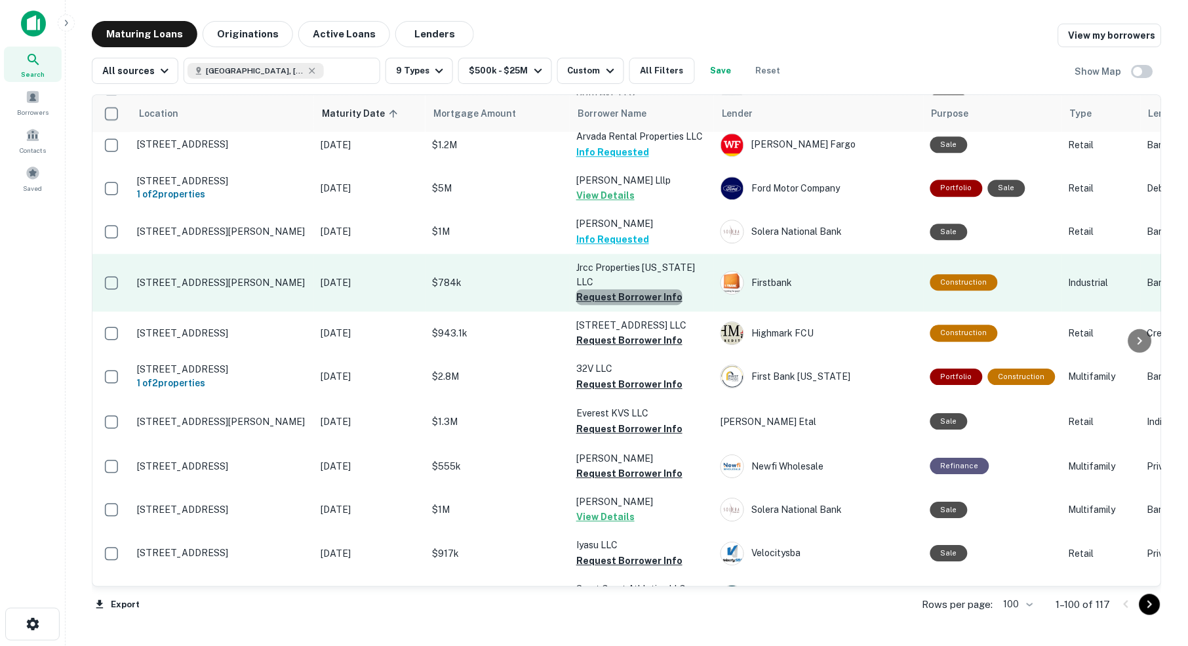
click at [640, 289] on button "Request Borrower Info" at bounding box center [629, 297] width 106 height 16
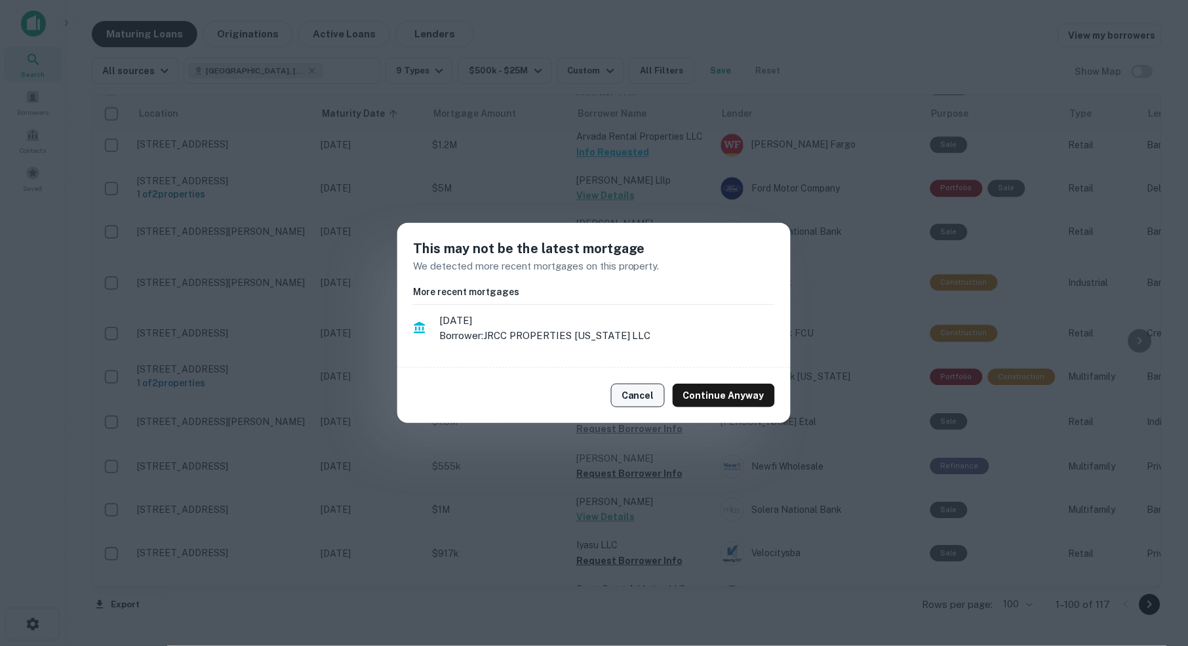
click at [644, 394] on button "Cancel" at bounding box center [638, 395] width 54 height 24
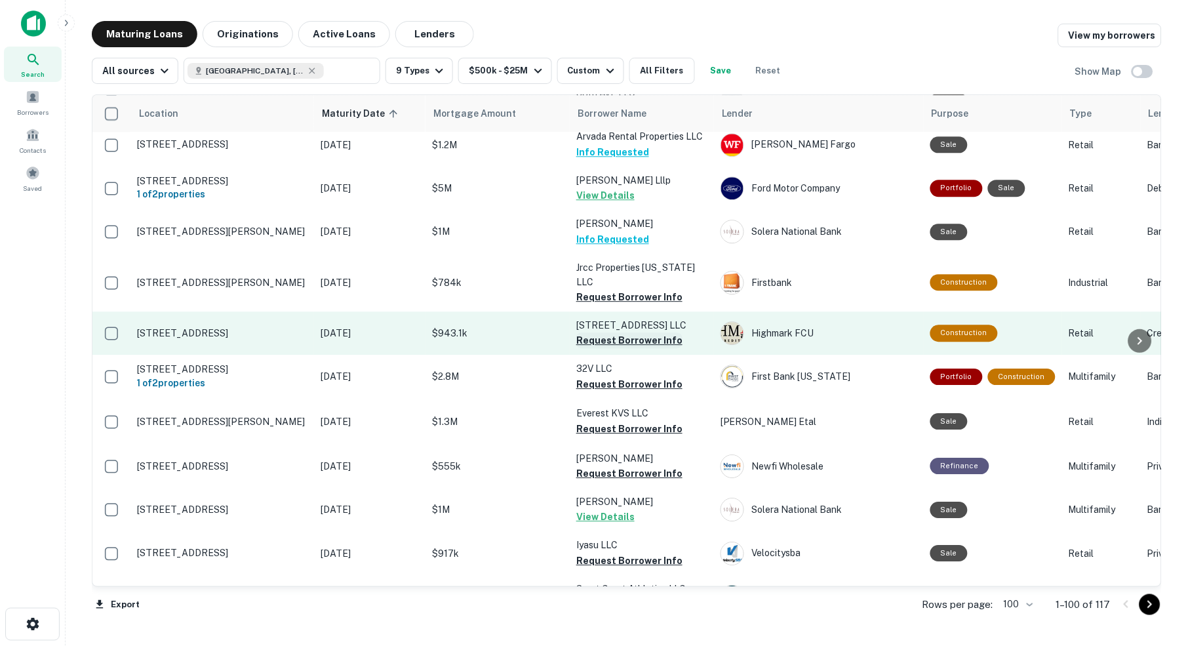
click at [628, 332] on button "Request Borrower Info" at bounding box center [629, 340] width 106 height 16
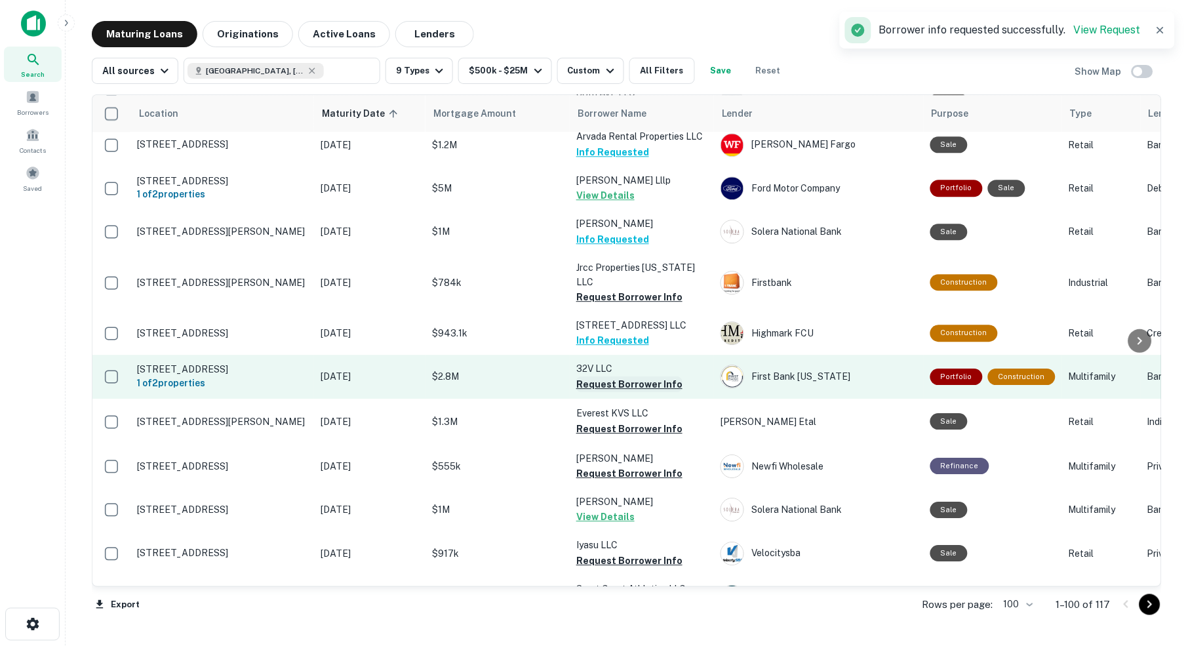
click at [643, 376] on button "Request Borrower Info" at bounding box center [629, 384] width 106 height 16
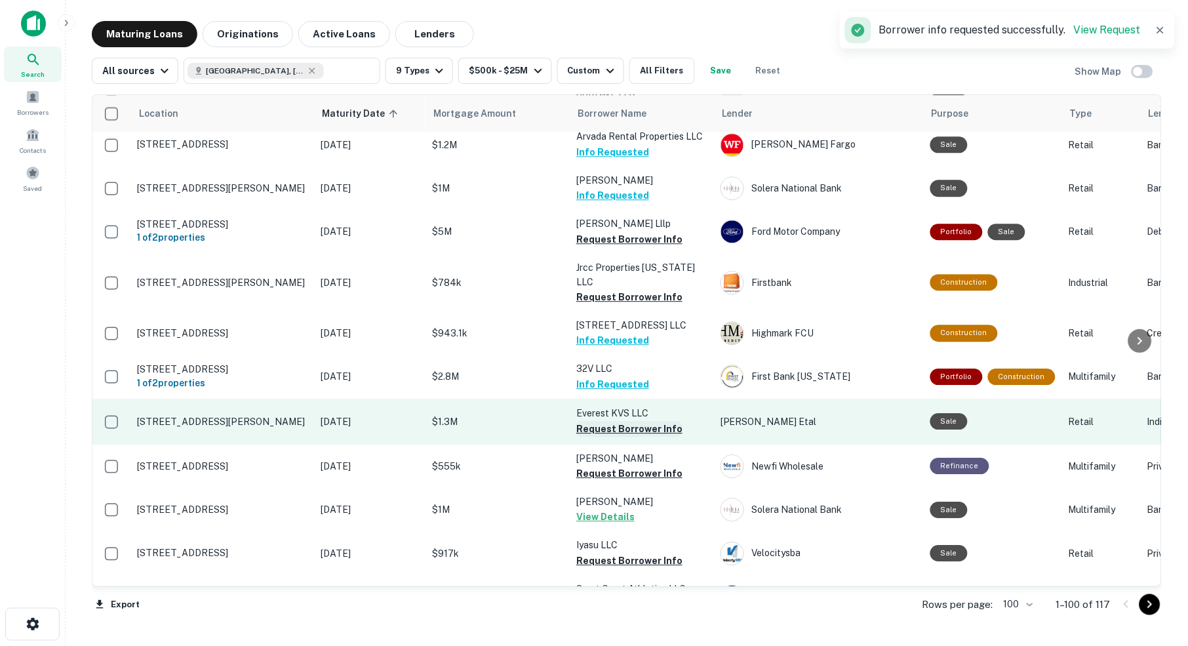
click at [637, 421] on button "Request Borrower Info" at bounding box center [629, 429] width 106 height 16
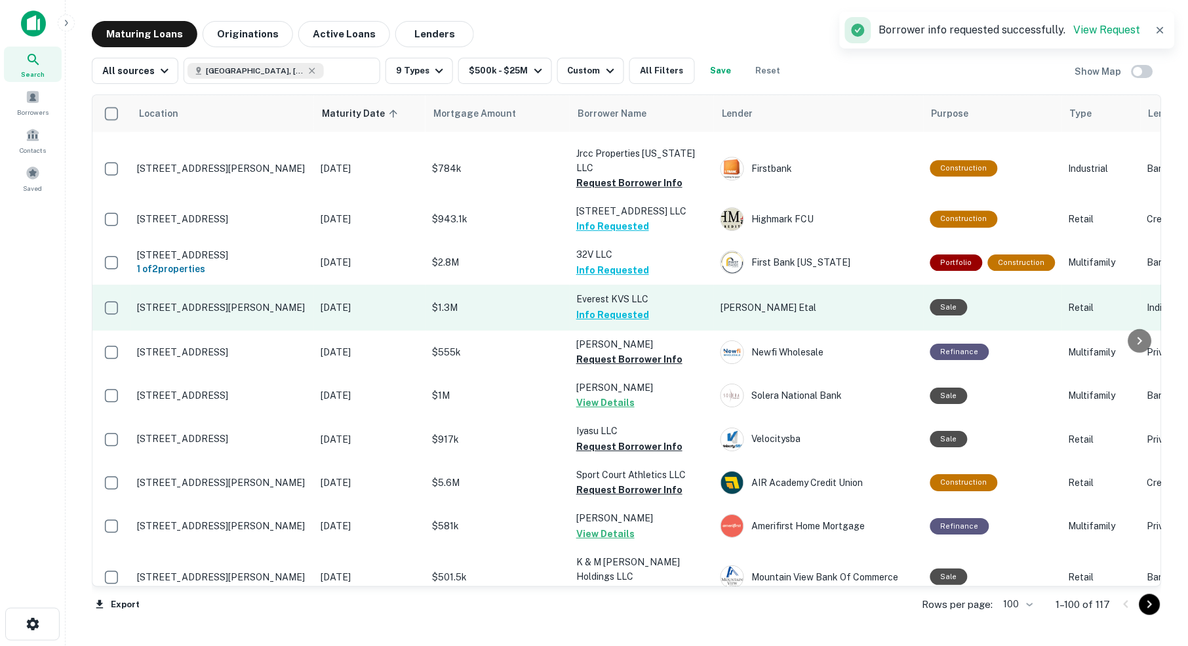
scroll to position [2218, 0]
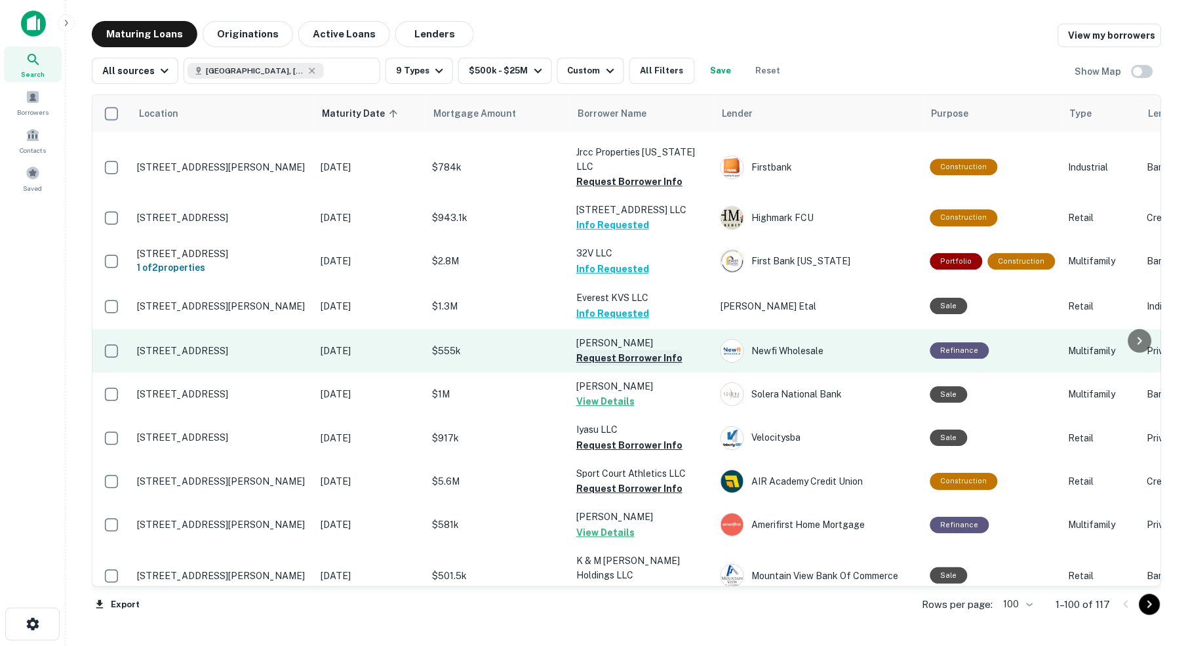
click at [644, 350] on button "Request Borrower Info" at bounding box center [629, 358] width 106 height 16
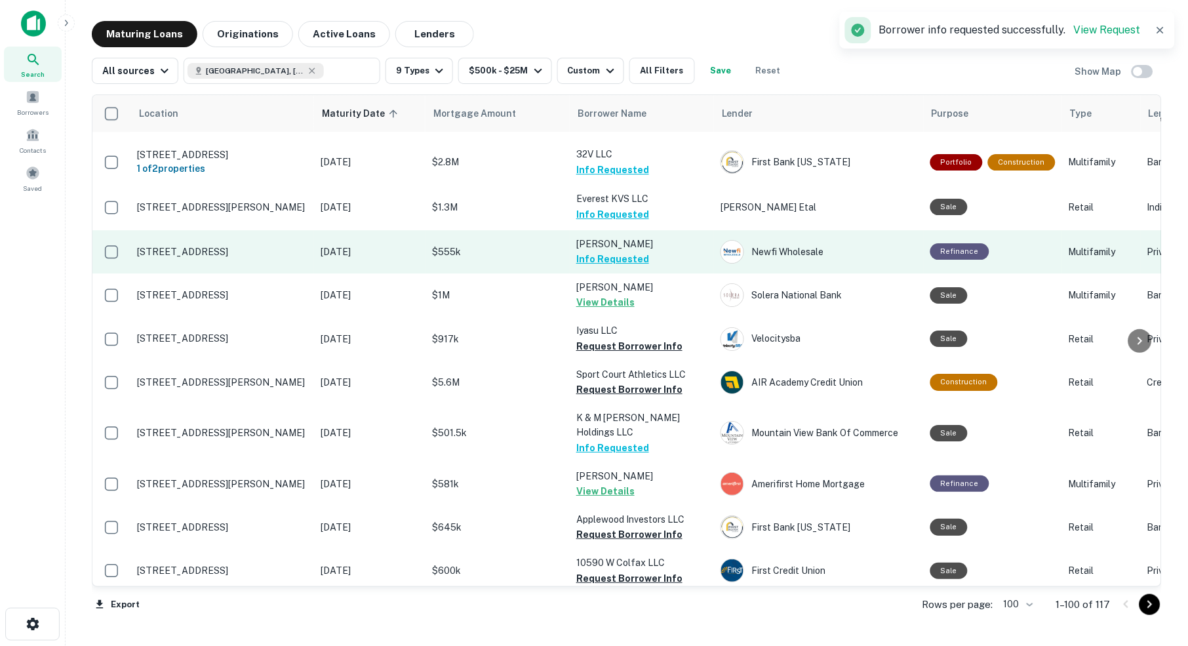
scroll to position [2321, 0]
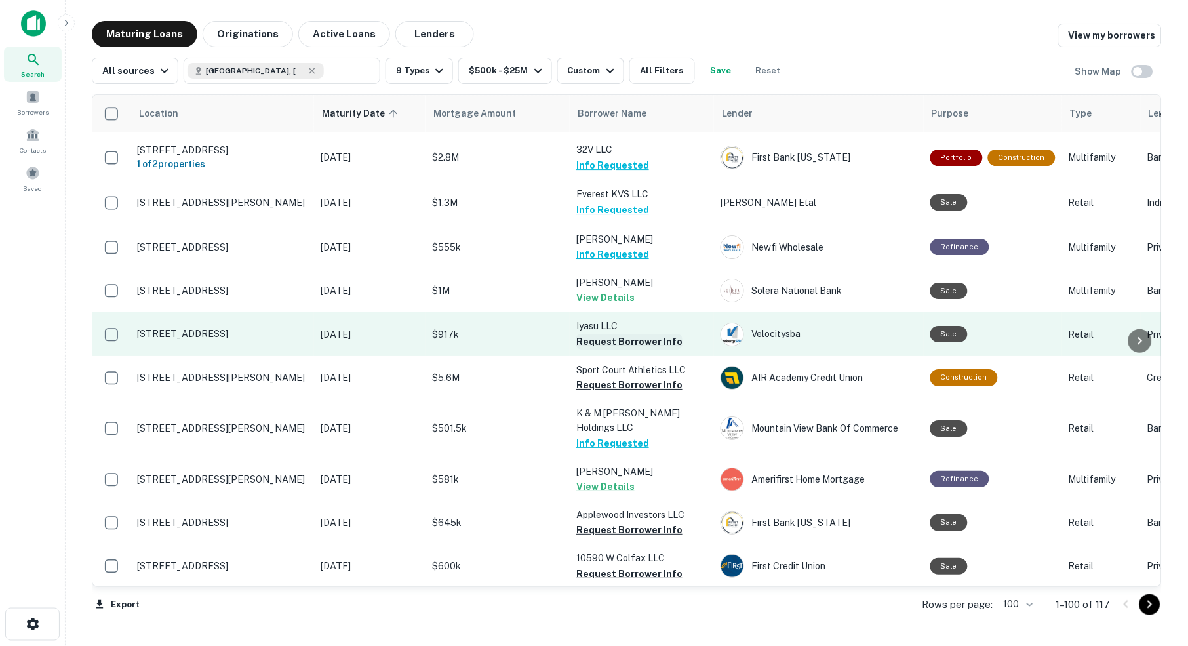
click at [640, 334] on button "Request Borrower Info" at bounding box center [629, 342] width 106 height 16
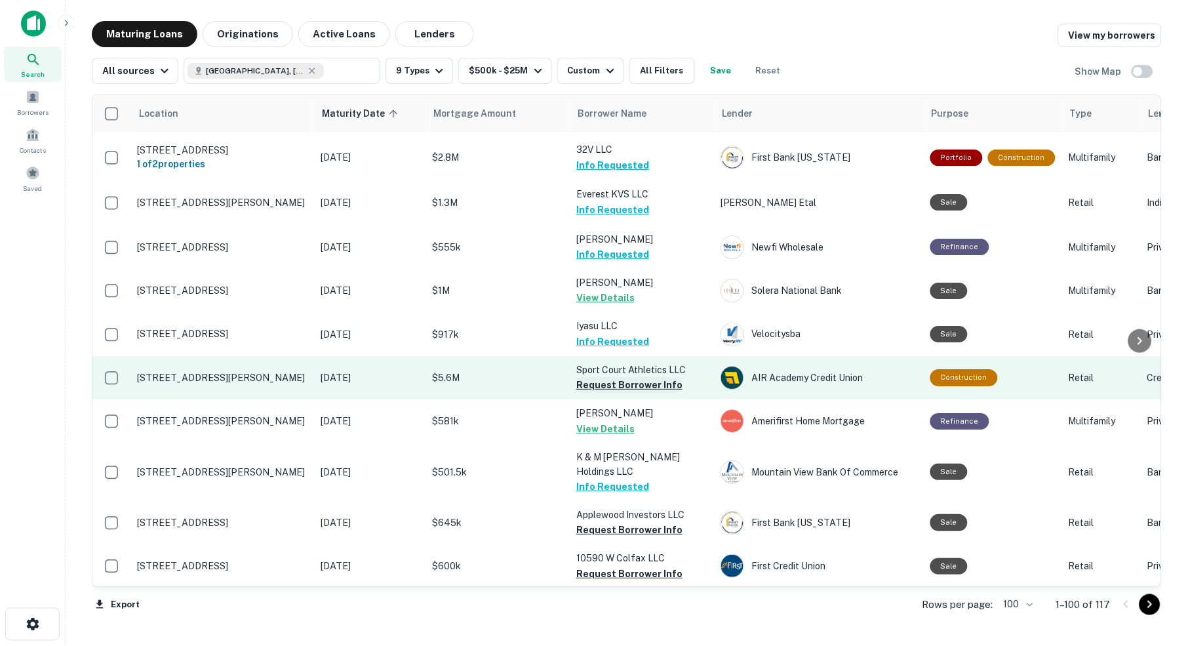
click at [633, 377] on button "Request Borrower Info" at bounding box center [629, 385] width 106 height 16
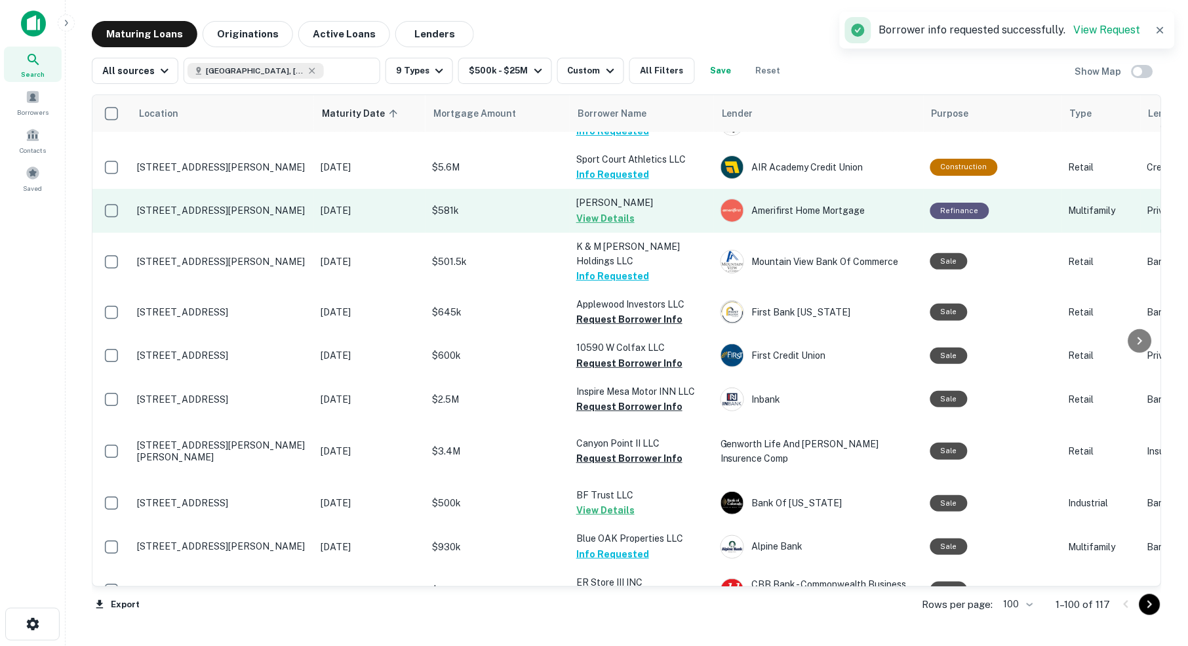
scroll to position [2532, 0]
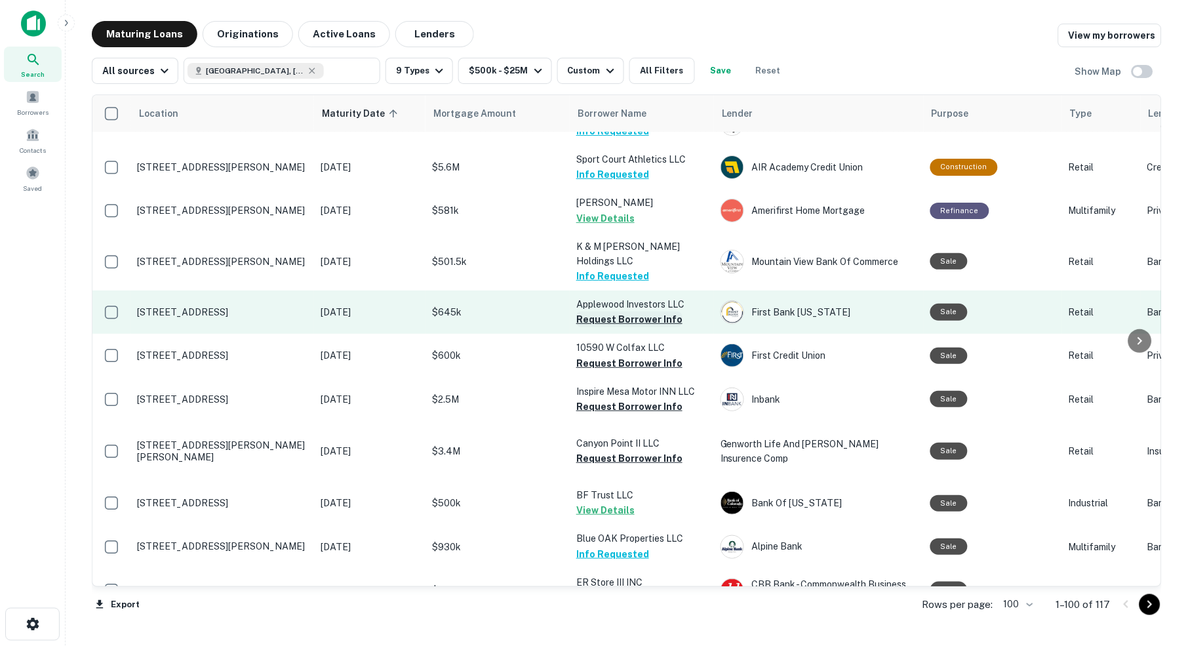
click at [635, 311] on button "Request Borrower Info" at bounding box center [629, 319] width 106 height 16
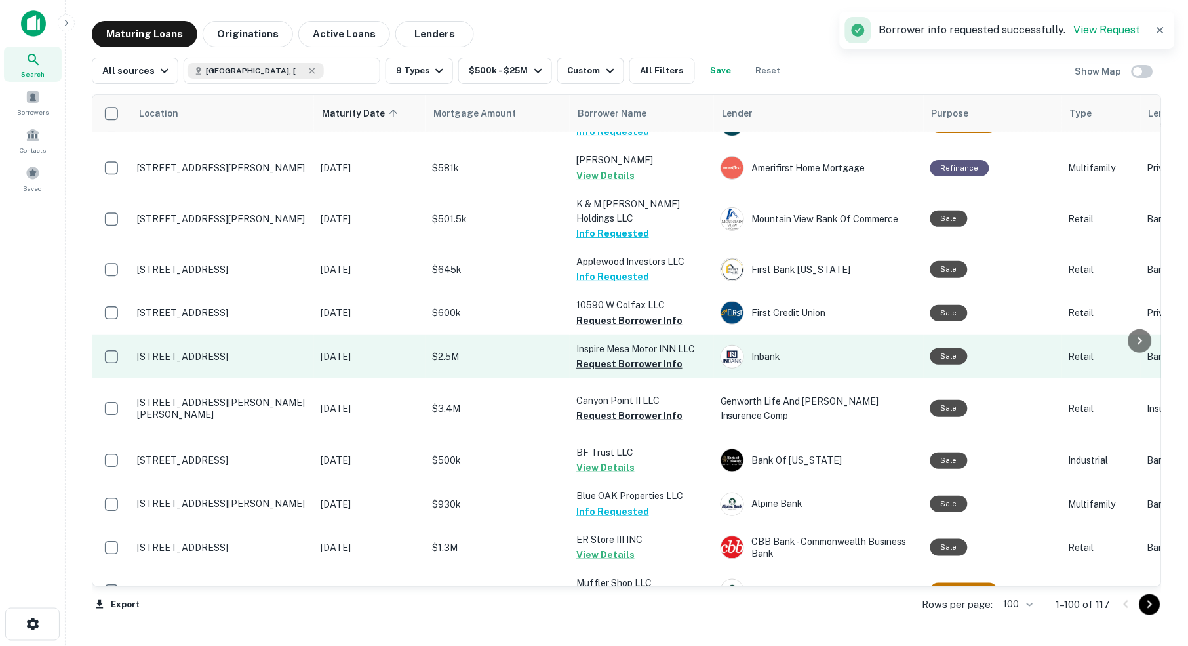
scroll to position [2574, 0]
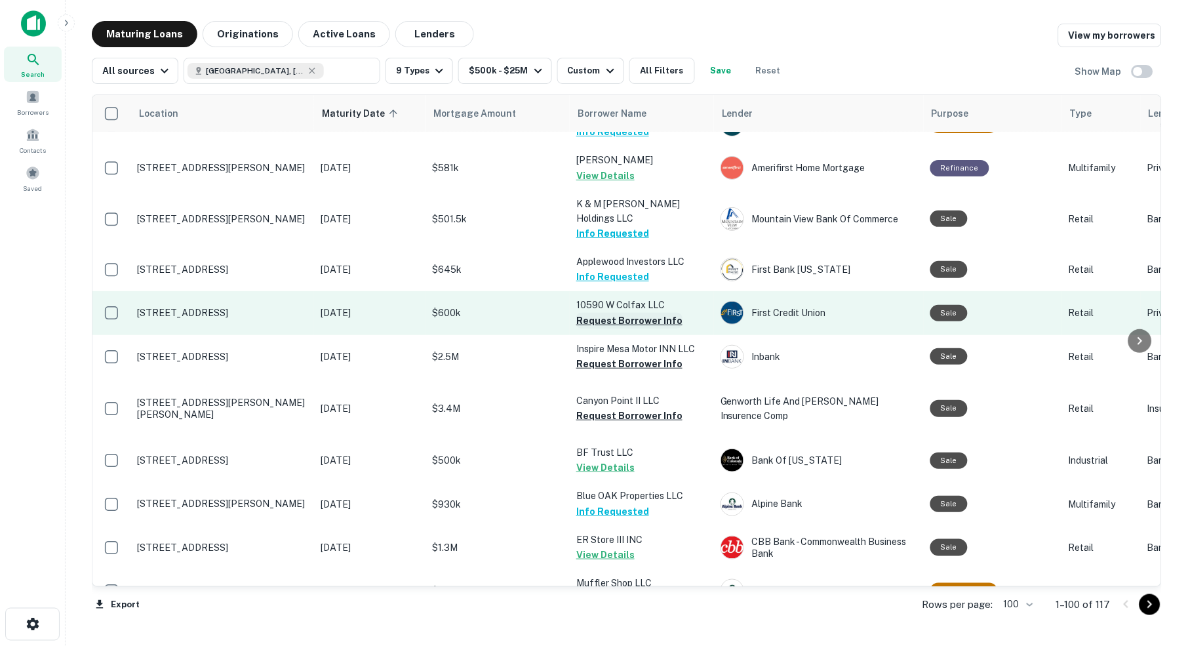
click at [623, 313] on button "Request Borrower Info" at bounding box center [629, 321] width 106 height 16
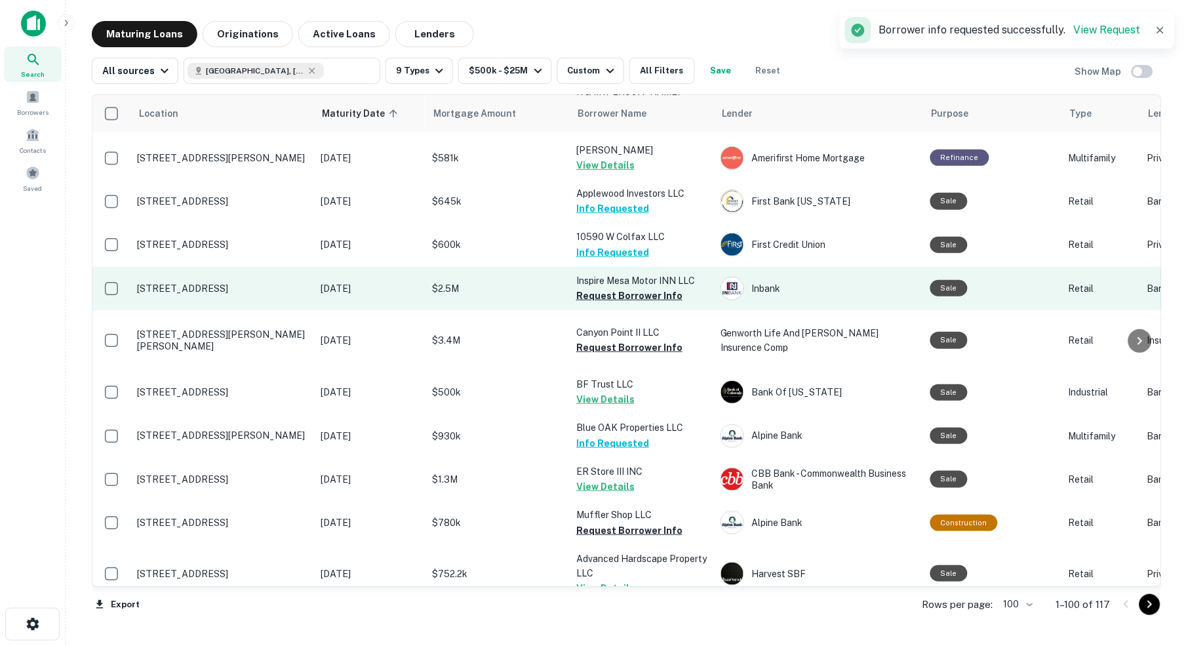
scroll to position [2649, 0]
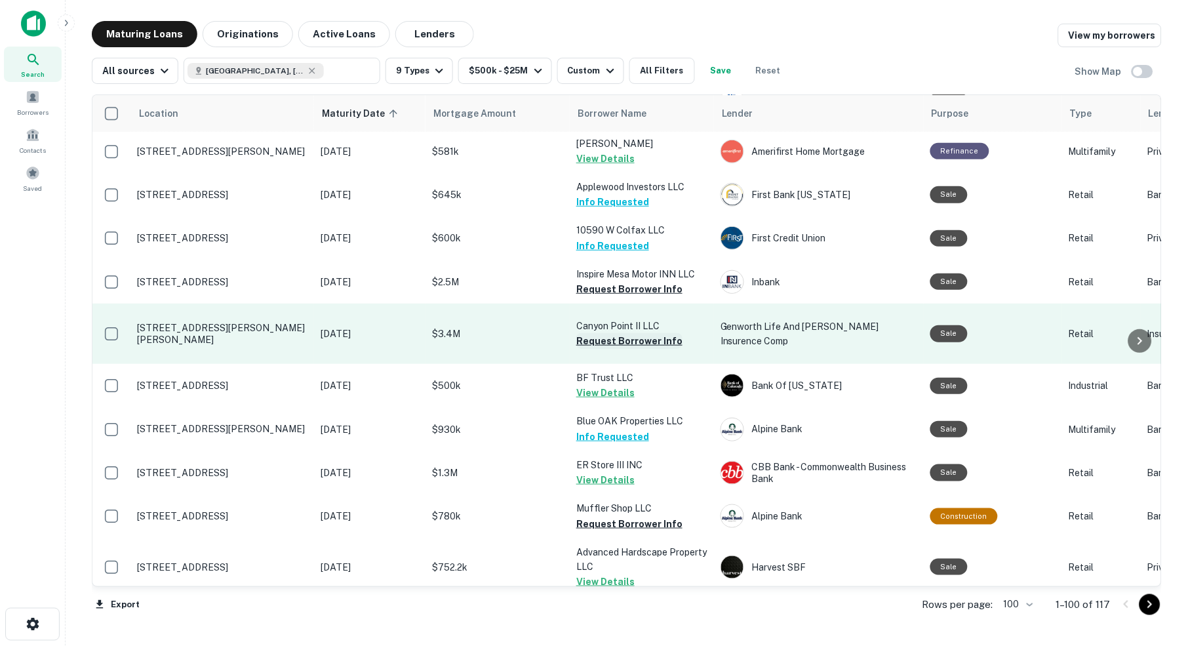
click at [653, 333] on button "Request Borrower Info" at bounding box center [629, 341] width 106 height 16
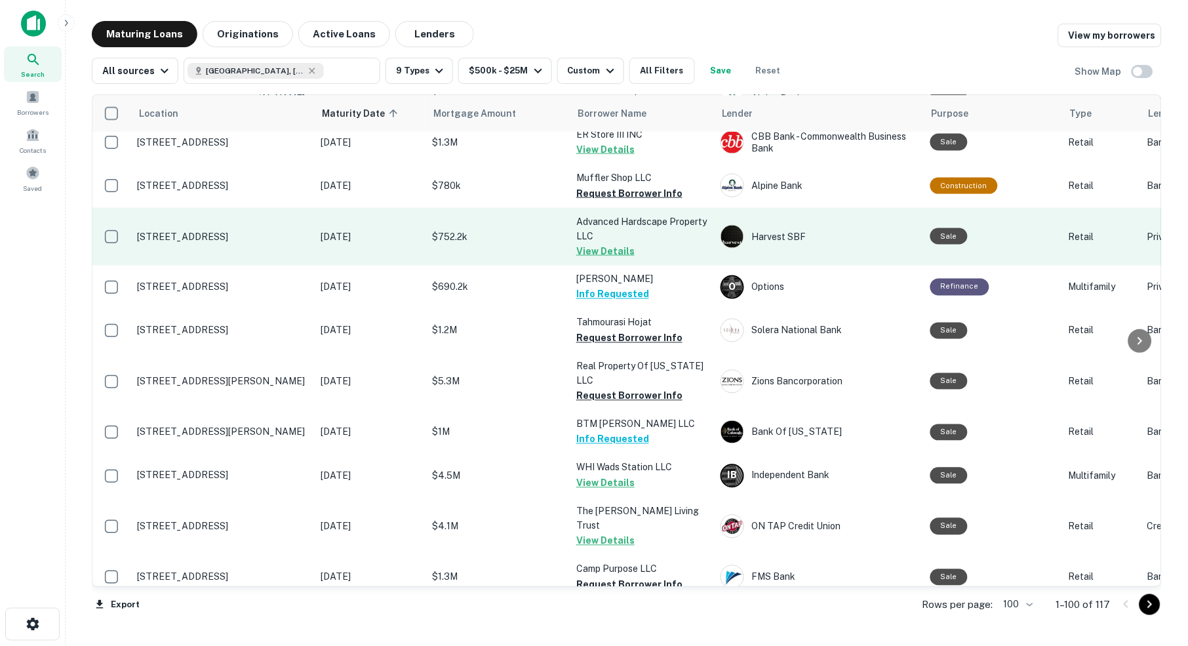
scroll to position [2984, 0]
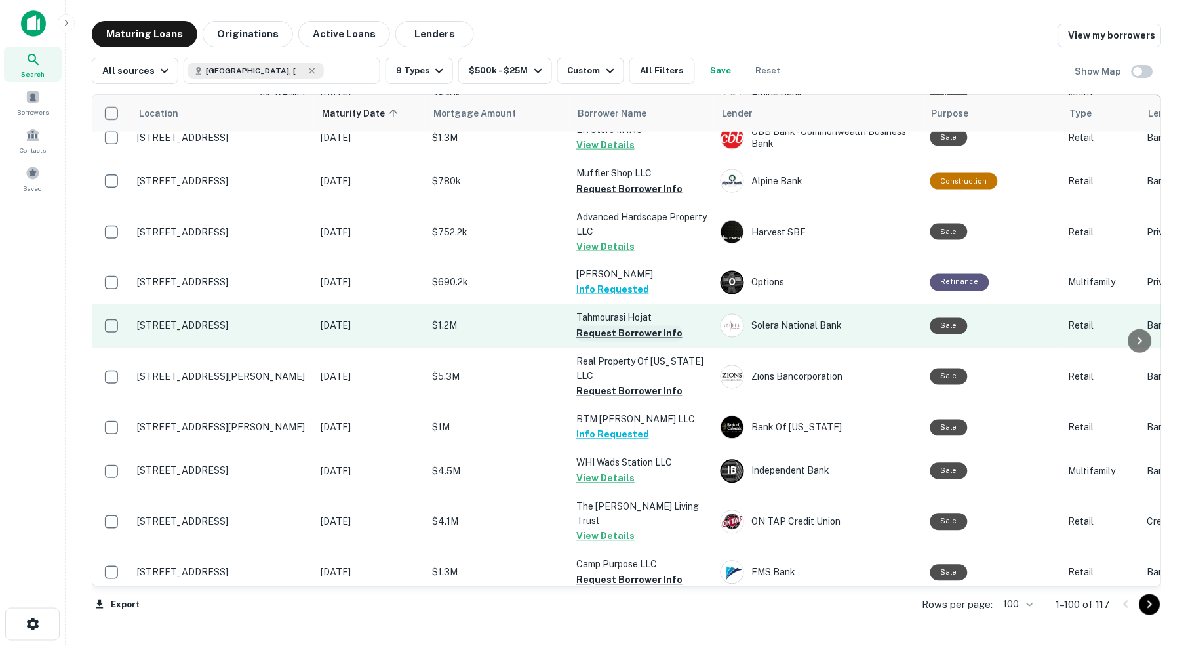
click at [621, 326] on button "Request Borrower Info" at bounding box center [629, 334] width 106 height 16
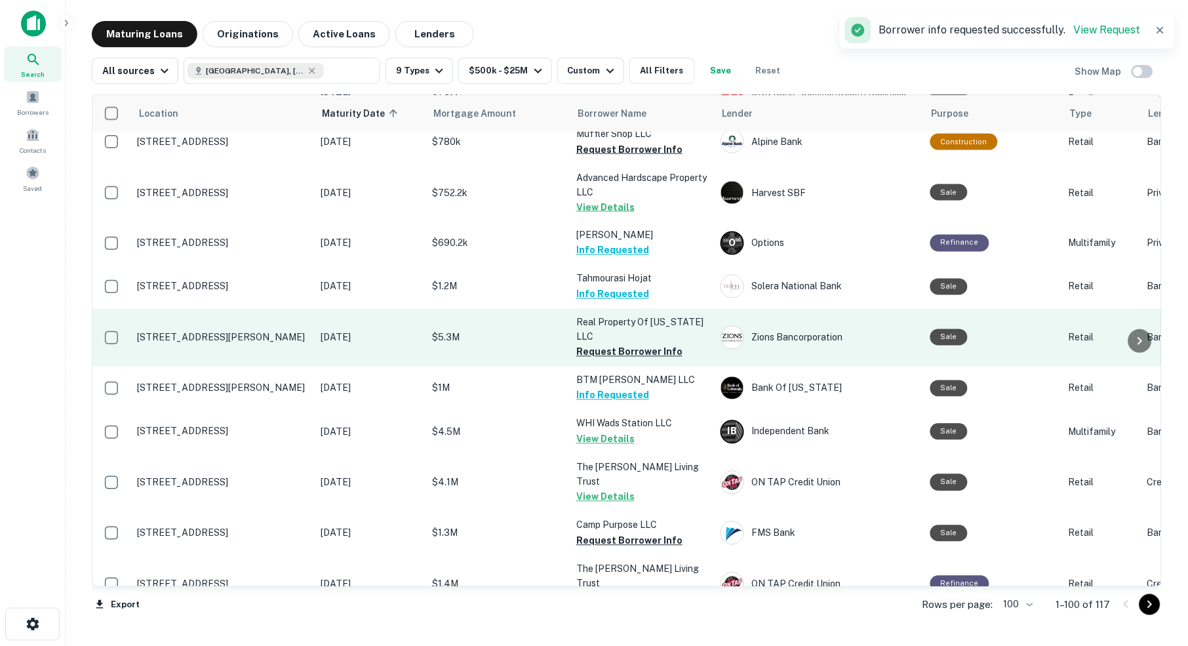
scroll to position [3026, 0]
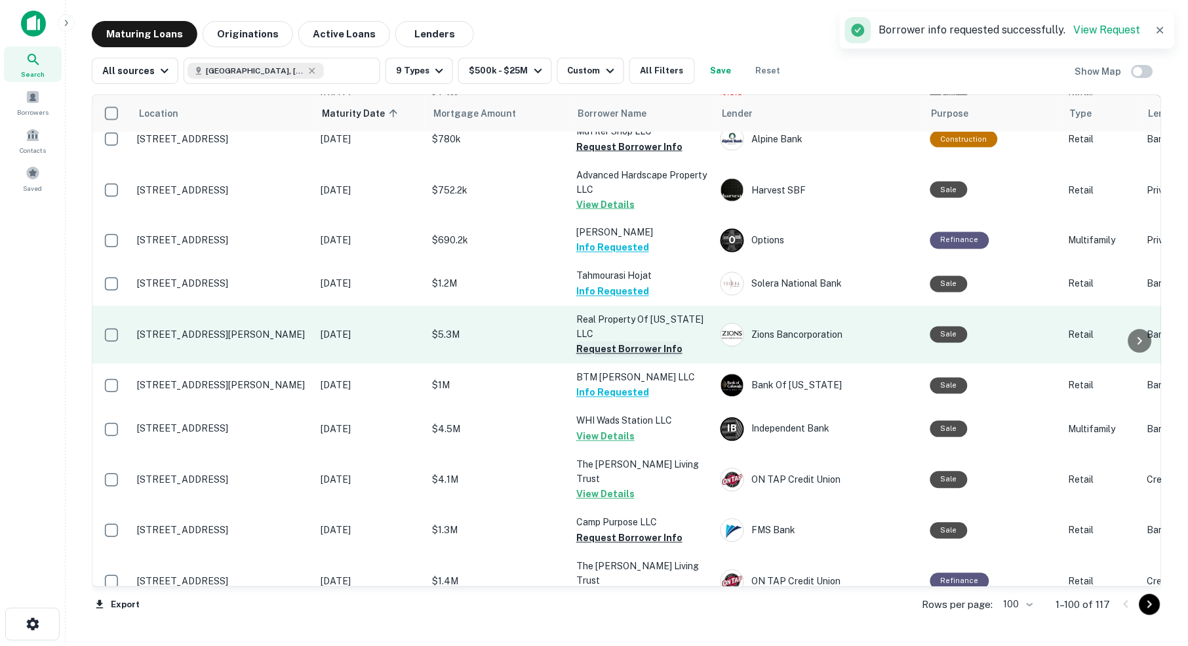
click at [641, 342] on button "Request Borrower Info" at bounding box center [629, 350] width 106 height 16
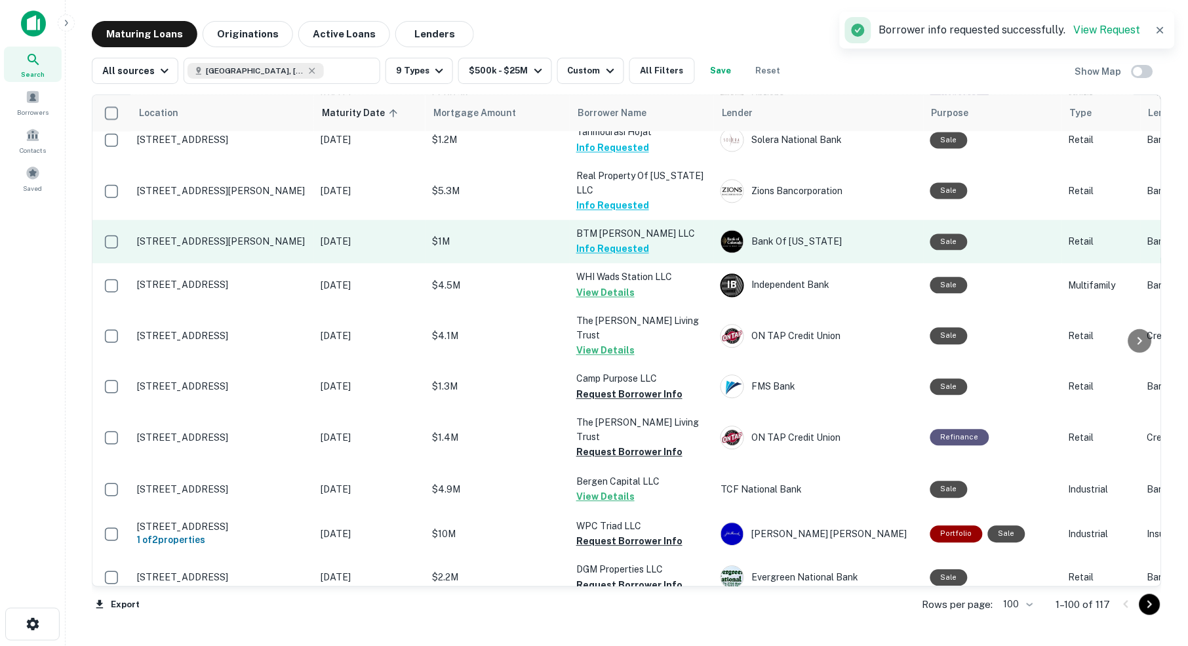
scroll to position [3171, 0]
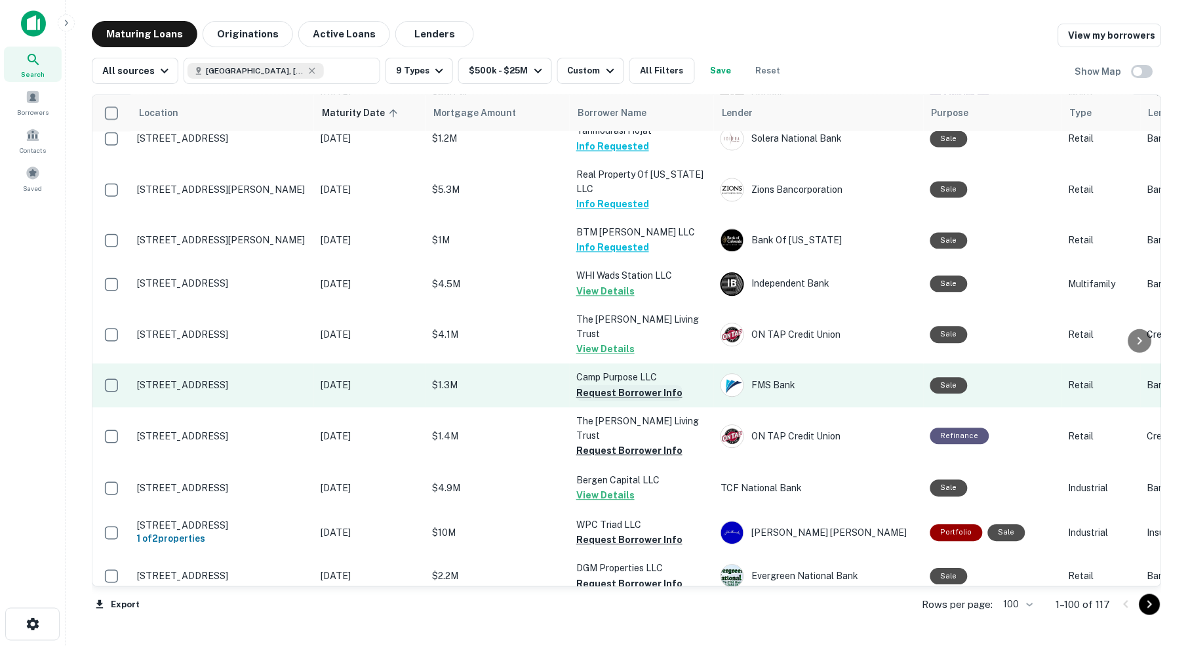
click at [642, 385] on button "Request Borrower Info" at bounding box center [629, 393] width 106 height 16
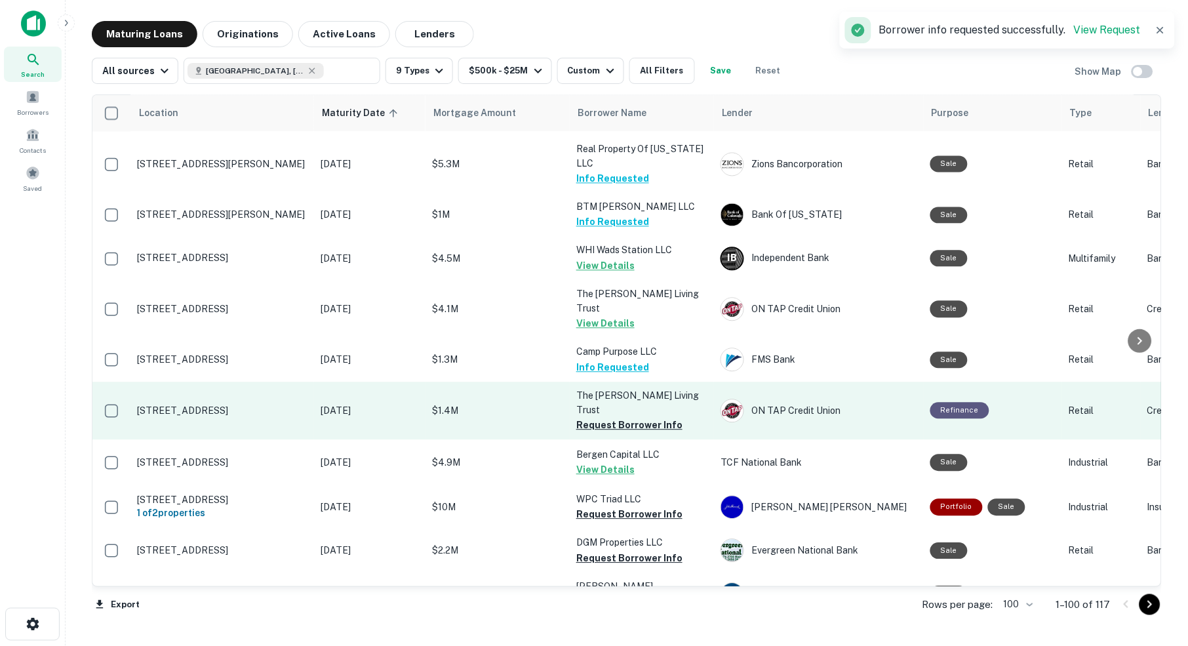
scroll to position [3204, 0]
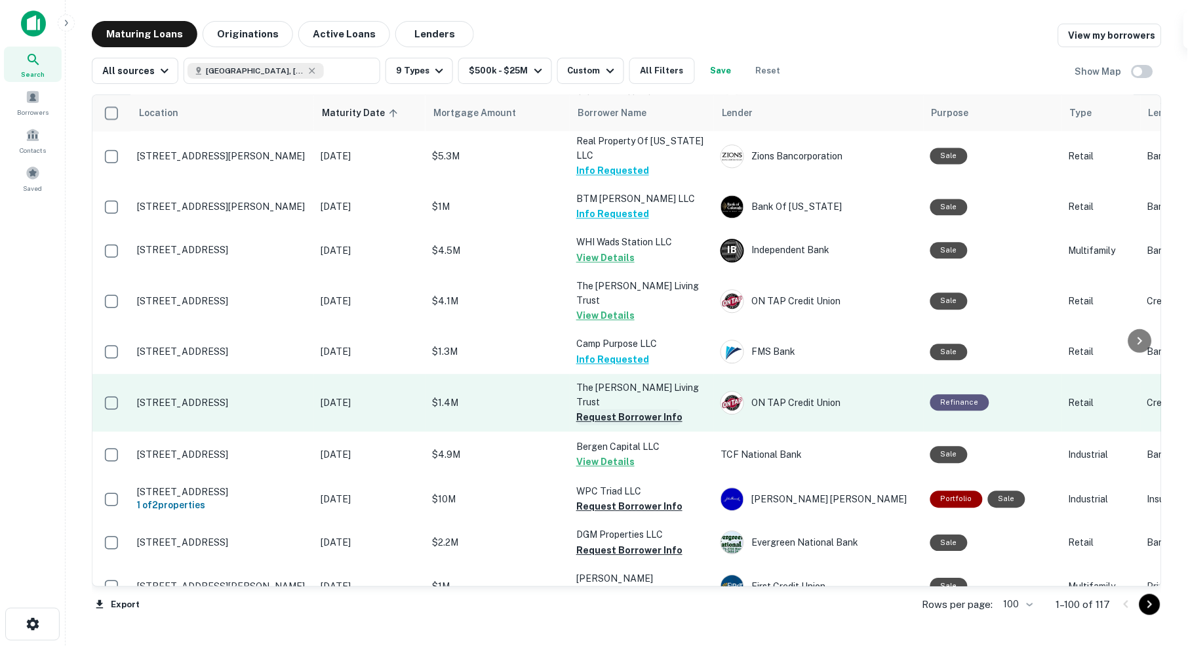
click at [645, 410] on button "Request Borrower Info" at bounding box center [629, 418] width 106 height 16
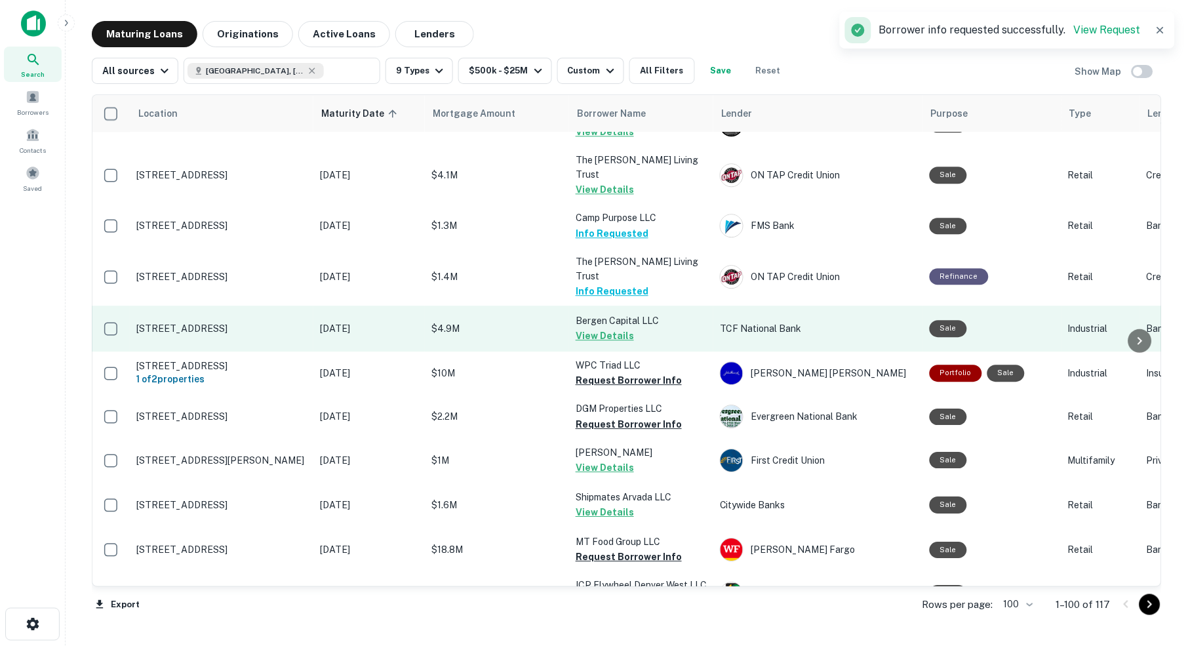
scroll to position [3335, 1]
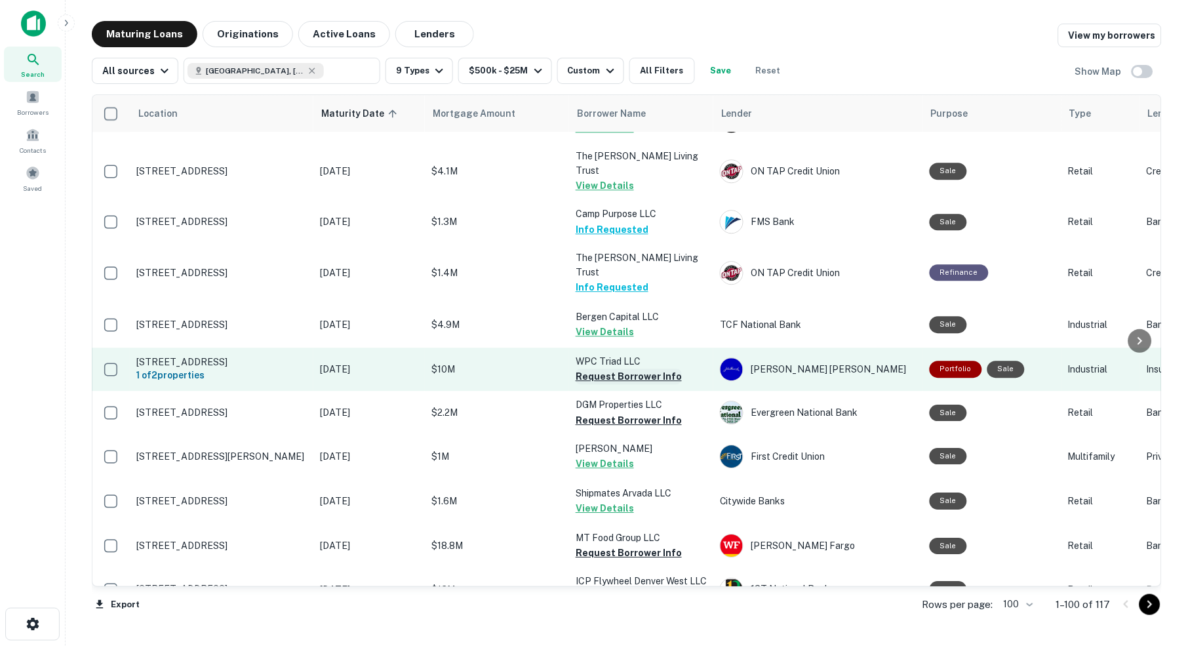
click at [597, 368] on button "Request Borrower Info" at bounding box center [629, 376] width 106 height 16
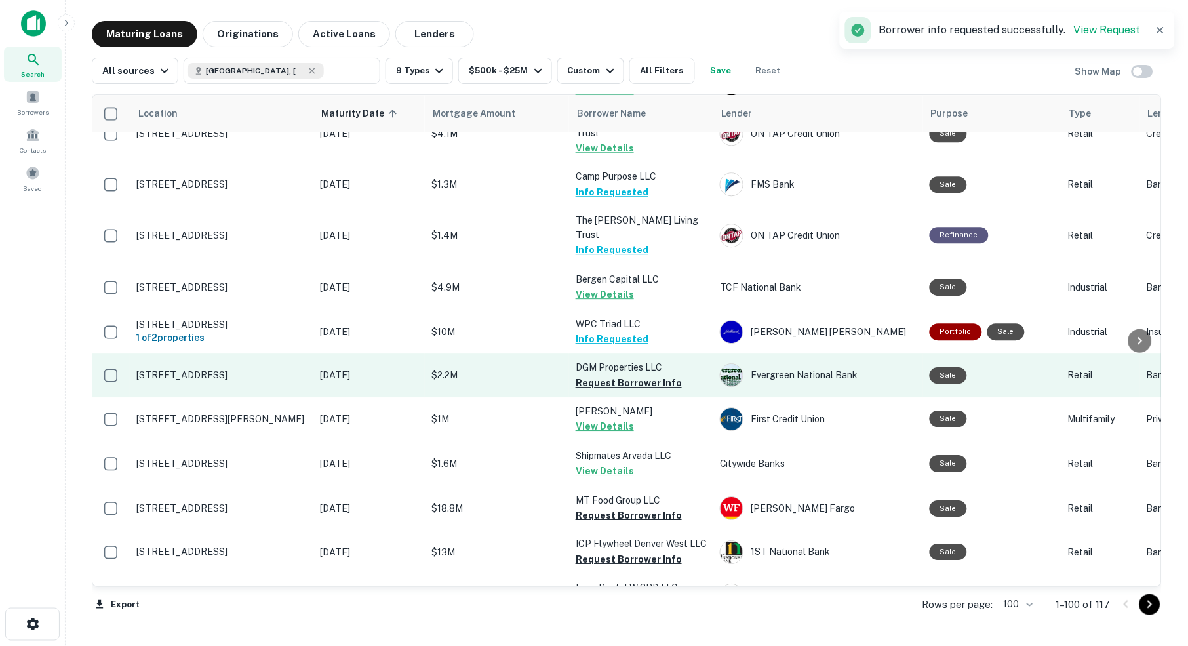
scroll to position [3373, 1]
click at [642, 374] on button "Request Borrower Info" at bounding box center [629, 382] width 106 height 16
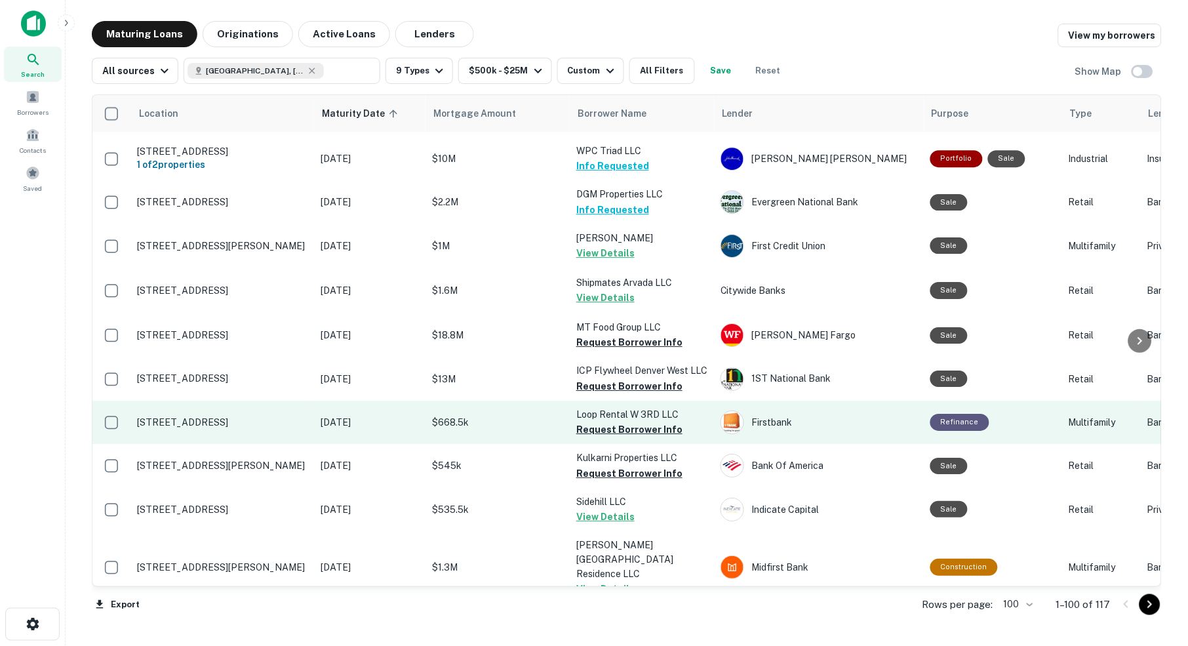
scroll to position [3549, 0]
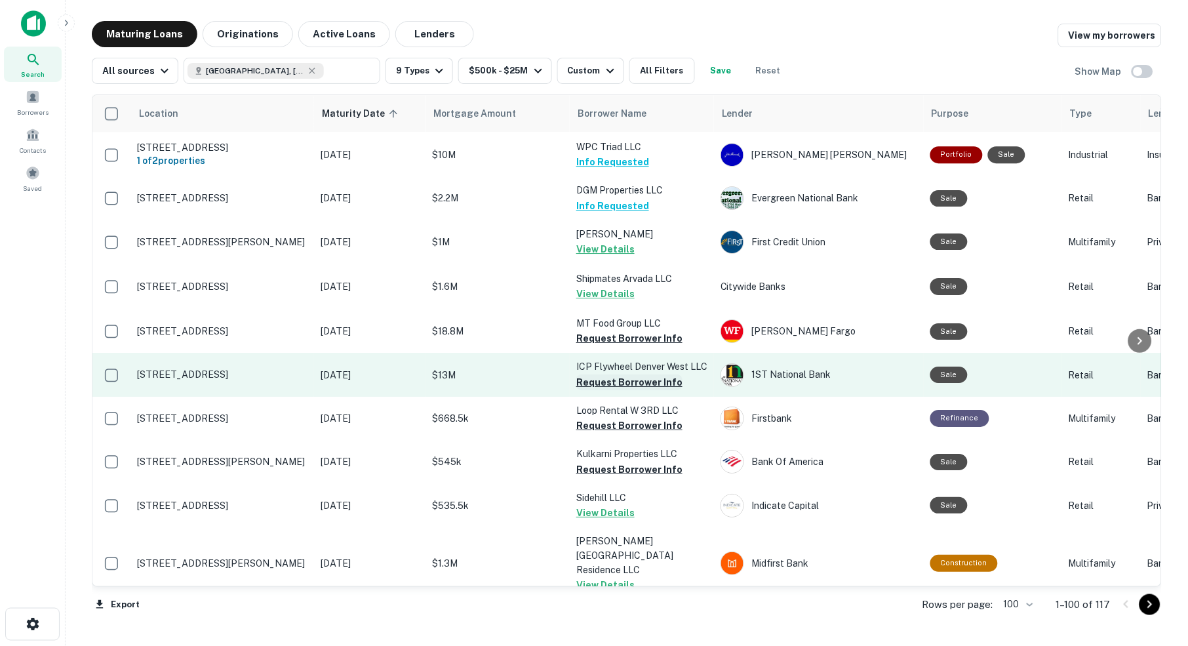
click at [659, 374] on button "Request Borrower Info" at bounding box center [629, 382] width 106 height 16
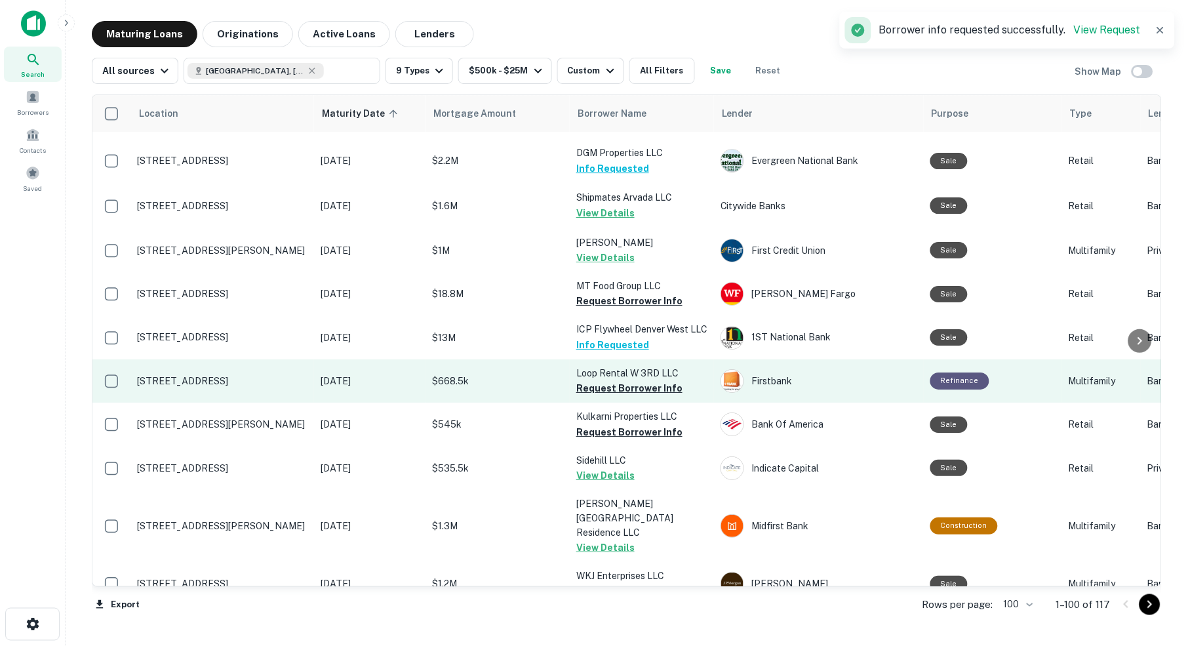
scroll to position [3589, 0]
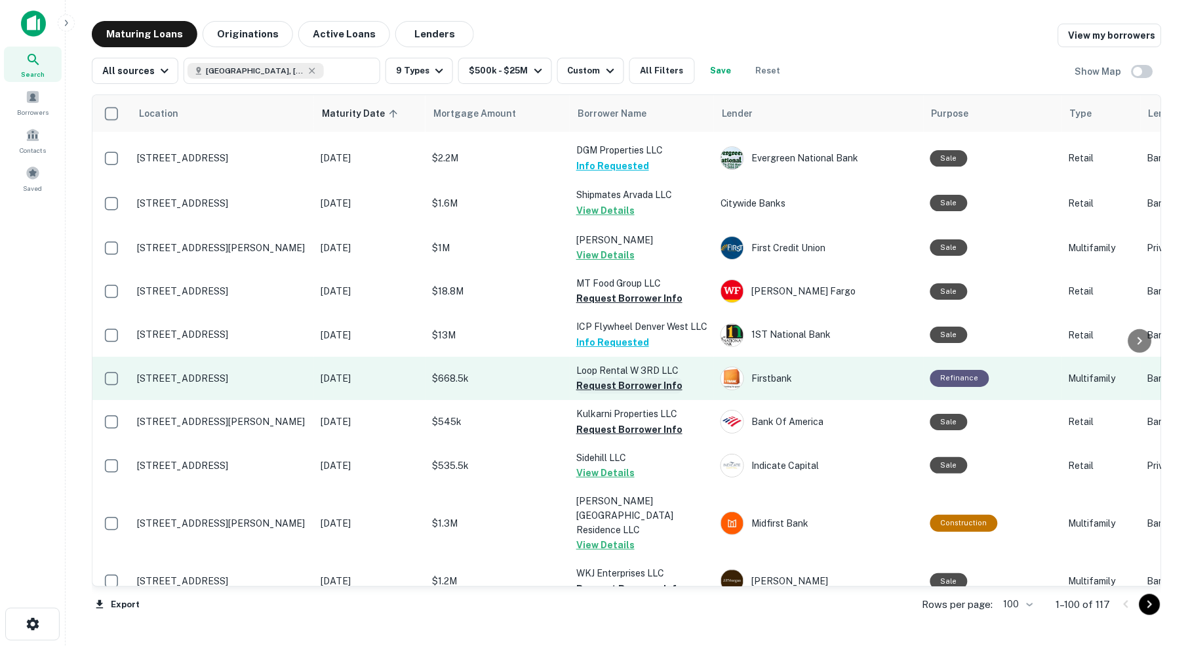
click at [605, 378] on button "Request Borrower Info" at bounding box center [629, 386] width 106 height 16
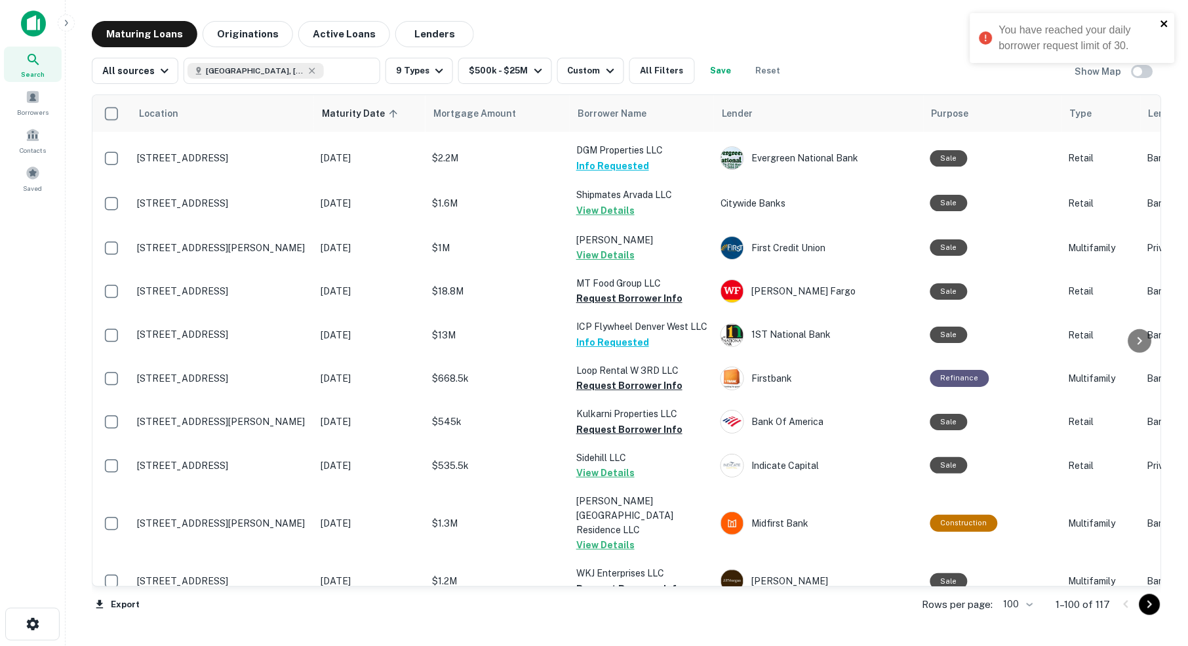
click at [1166, 24] on icon "close" at bounding box center [1164, 23] width 7 height 7
